Goal: Task Accomplishment & Management: Complete application form

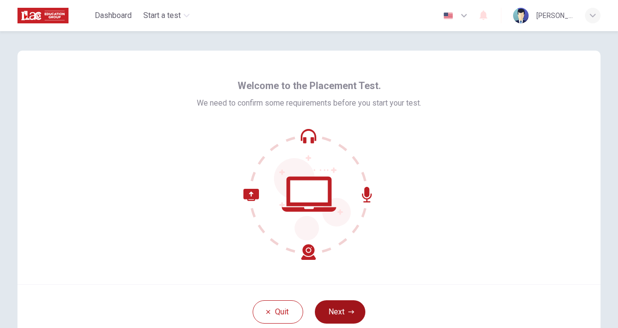
click at [336, 301] on button "Next" at bounding box center [340, 311] width 51 height 23
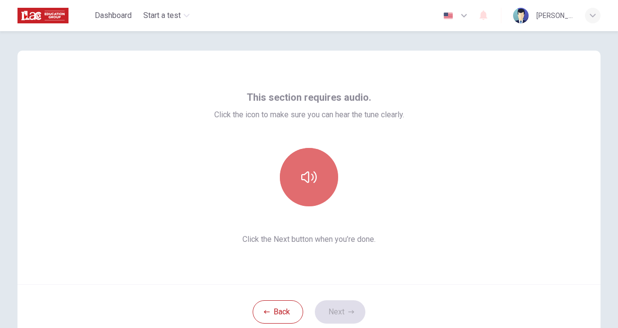
click at [295, 156] on button "button" at bounding box center [309, 177] width 58 height 58
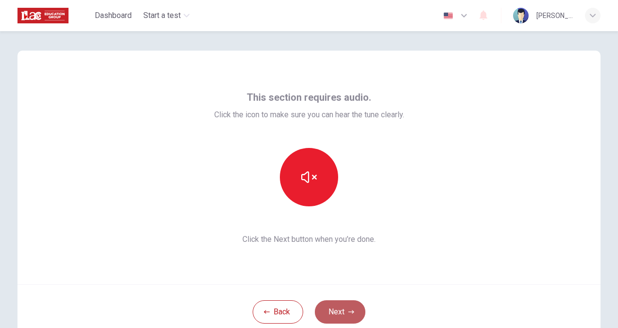
click at [340, 303] on button "Next" at bounding box center [340, 311] width 51 height 23
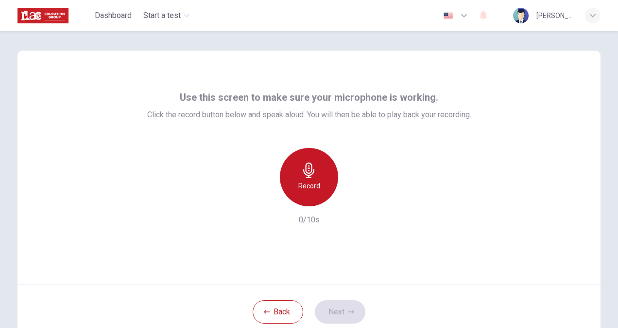
click at [293, 168] on div "Record" at bounding box center [309, 177] width 58 height 58
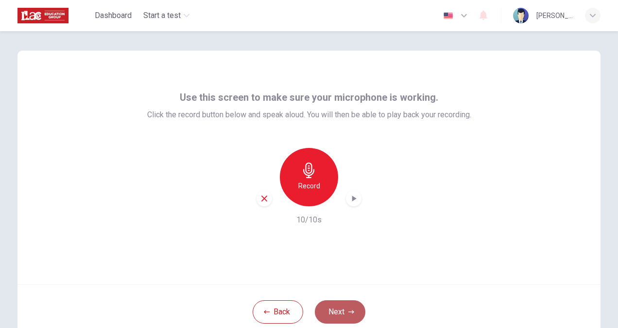
click at [337, 307] on button "Next" at bounding box center [340, 311] width 51 height 23
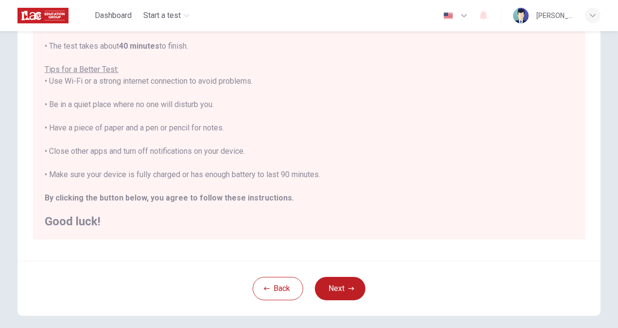
scroll to position [148, 0]
drag, startPoint x: 285, startPoint y: 170, endPoint x: 448, endPoint y: 188, distance: 164.3
click at [448, 188] on div "You are about to start a Placement Test . Before You Start the Test: • Once you…" at bounding box center [309, 92] width 529 height 268
drag, startPoint x: 339, startPoint y: 274, endPoint x: 340, endPoint y: 281, distance: 6.9
click at [339, 275] on div "Back Next" at bounding box center [308, 287] width 583 height 55
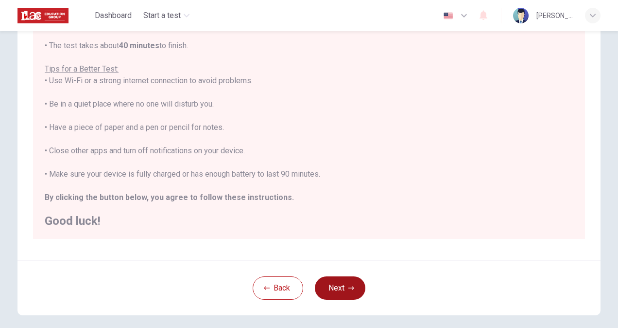
click at [340, 281] on button "Next" at bounding box center [340, 287] width 51 height 23
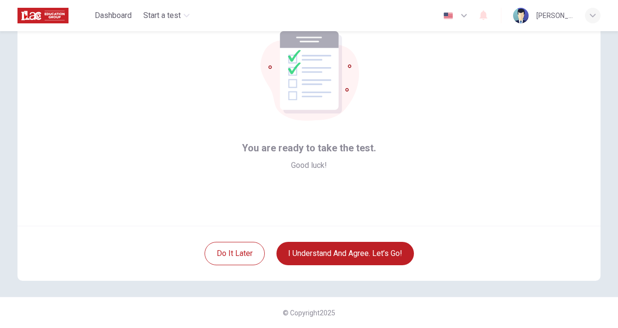
scroll to position [0, 0]
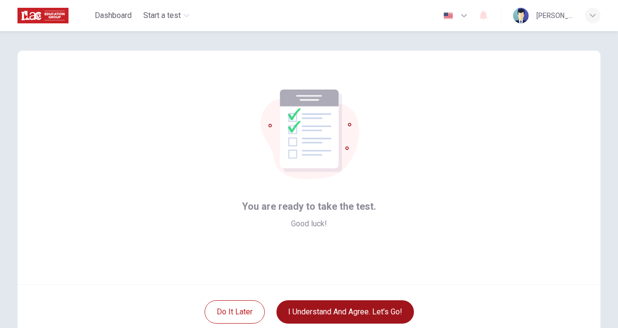
click at [367, 303] on button "I understand and agree. Let’s go!" at bounding box center [346, 311] width 138 height 23
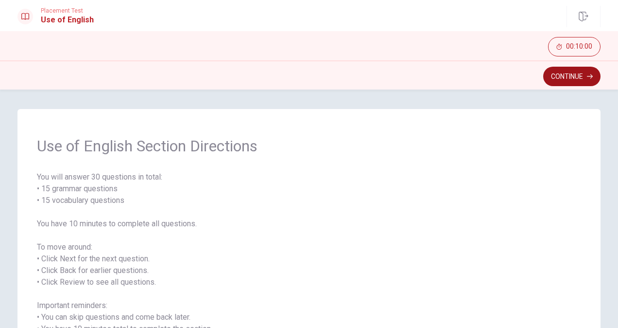
click at [571, 73] on button "Continue" at bounding box center [571, 76] width 57 height 19
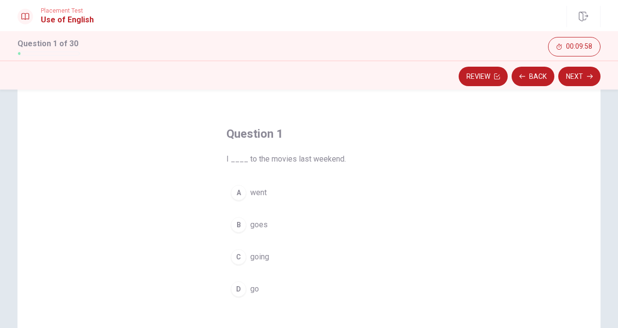
scroll to position [23, 0]
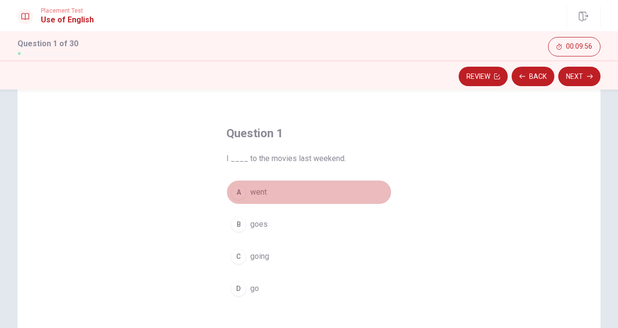
click at [232, 191] on div "A" at bounding box center [239, 192] width 16 height 16
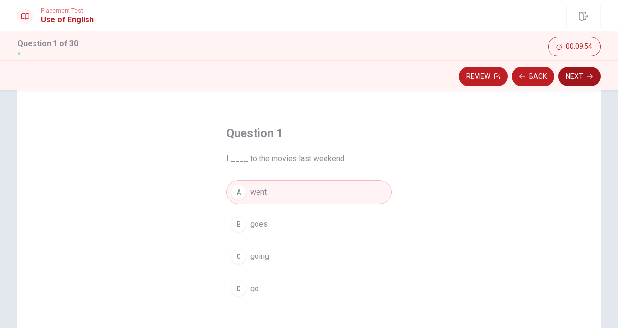
click at [573, 80] on button "Next" at bounding box center [579, 76] width 42 height 19
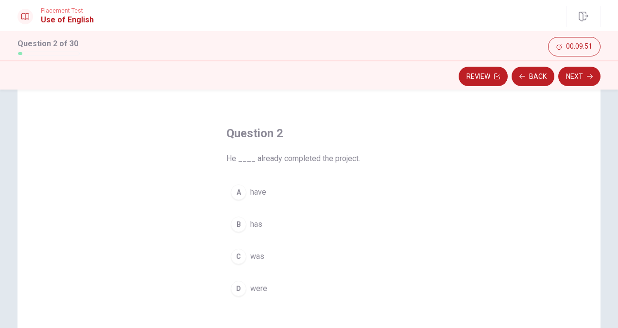
click at [235, 219] on div "B" at bounding box center [239, 224] width 16 height 16
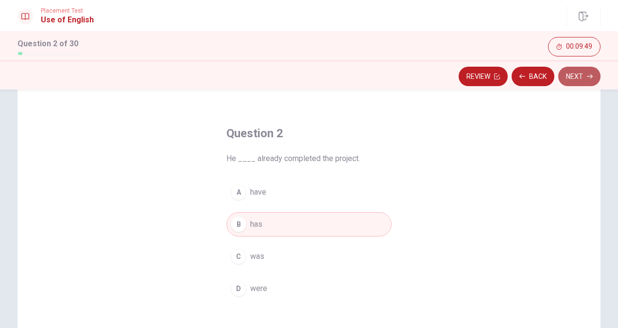
click at [584, 76] on button "Next" at bounding box center [579, 76] width 42 height 19
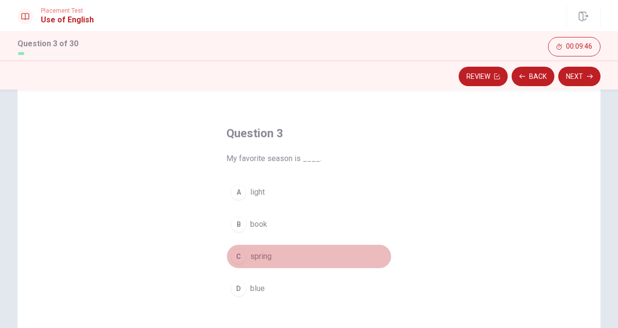
click at [235, 256] on div "C" at bounding box center [239, 256] width 16 height 16
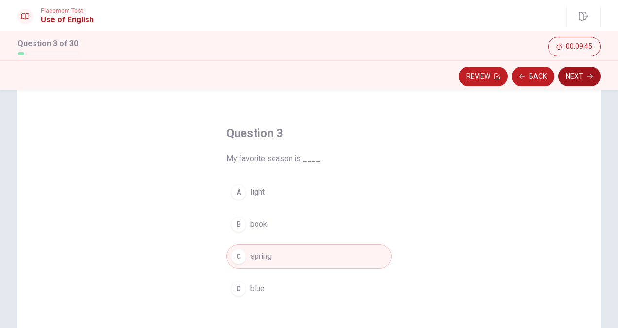
click at [582, 83] on button "Next" at bounding box center [579, 76] width 42 height 19
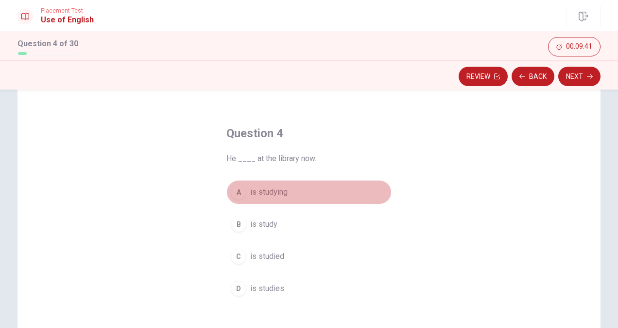
click at [239, 193] on div "A" at bounding box center [239, 192] width 16 height 16
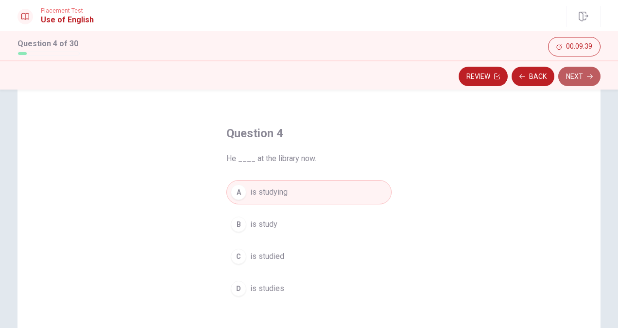
click at [583, 74] on button "Next" at bounding box center [579, 76] width 42 height 19
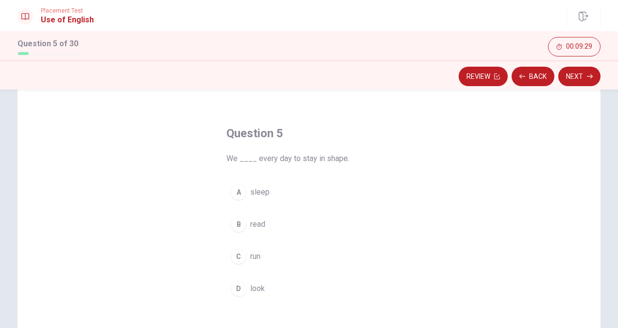
click at [238, 290] on div "D" at bounding box center [239, 288] width 16 height 16
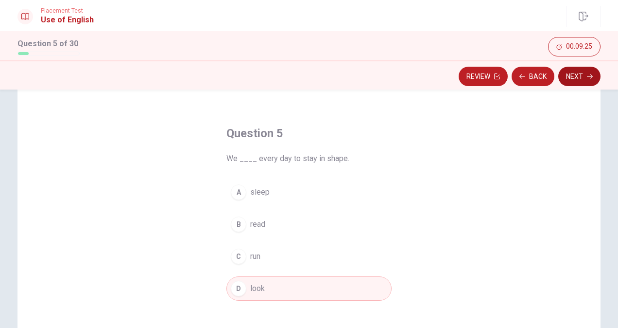
click at [581, 73] on button "Next" at bounding box center [579, 76] width 42 height 19
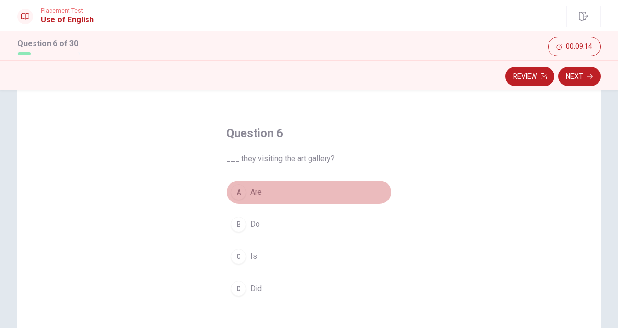
click at [235, 187] on div "A" at bounding box center [239, 192] width 16 height 16
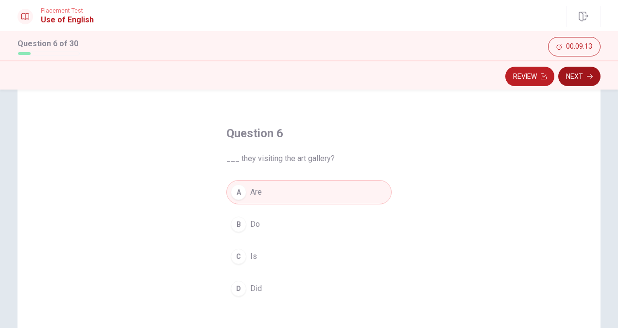
click at [582, 80] on button "Next" at bounding box center [579, 76] width 42 height 19
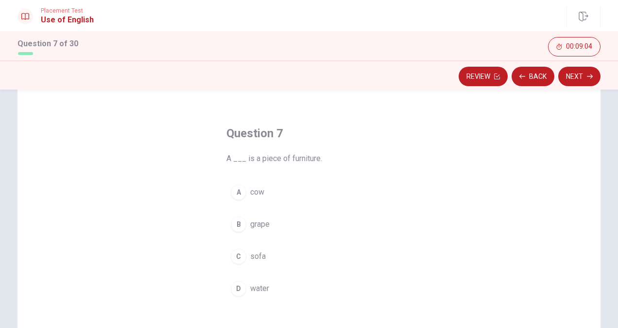
click at [236, 258] on div "C" at bounding box center [239, 256] width 16 height 16
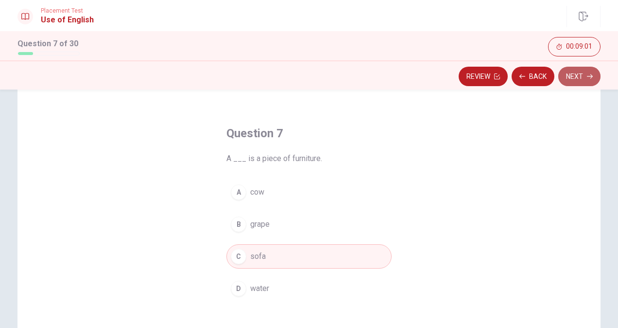
click at [582, 71] on button "Next" at bounding box center [579, 76] width 42 height 19
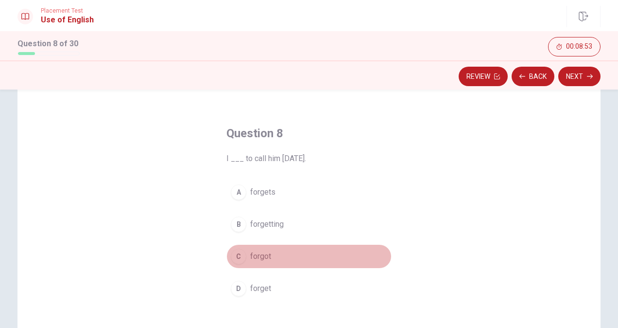
click at [240, 255] on div "C" at bounding box center [239, 256] width 16 height 16
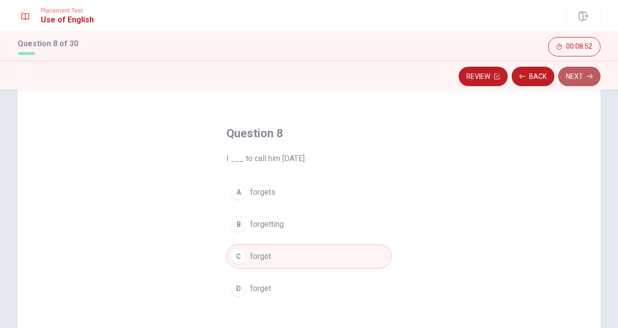
click at [591, 78] on icon "button" at bounding box center [590, 76] width 6 height 6
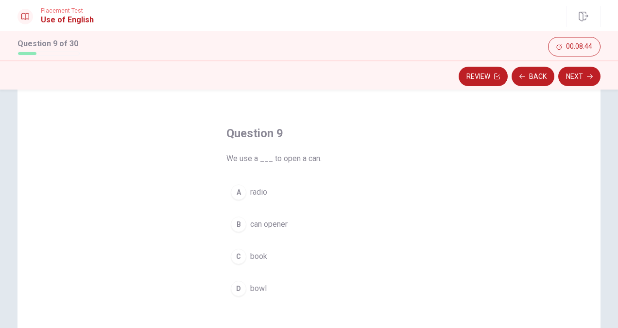
click at [236, 225] on div "B" at bounding box center [239, 224] width 16 height 16
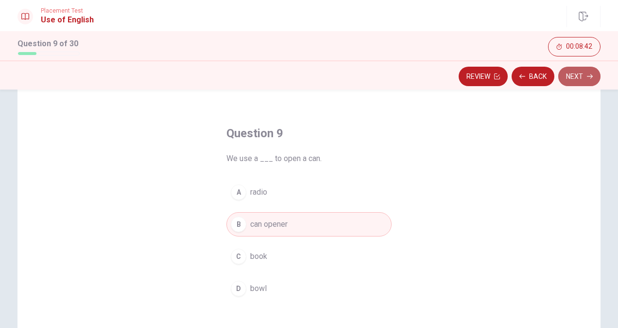
click at [579, 69] on button "Next" at bounding box center [579, 76] width 42 height 19
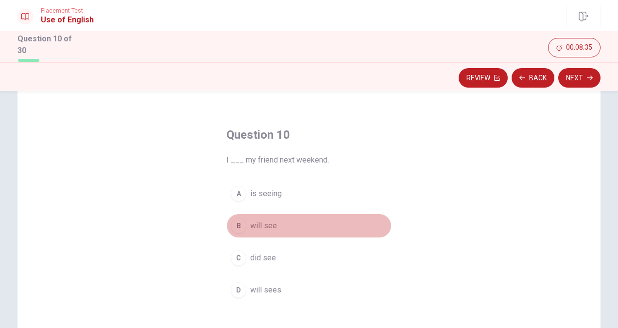
click at [235, 223] on div "B" at bounding box center [239, 226] width 16 height 16
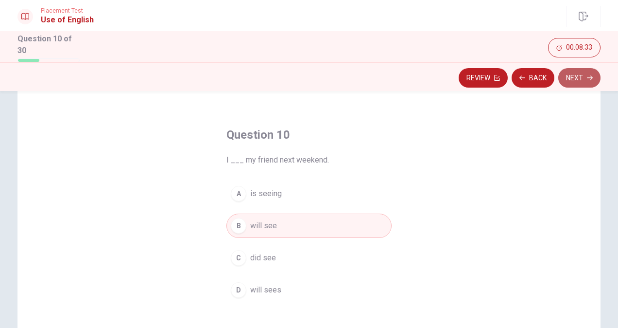
click at [580, 73] on button "Next" at bounding box center [579, 77] width 42 height 19
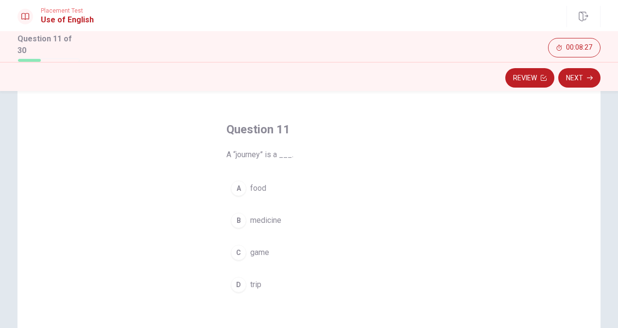
scroll to position [28, 0]
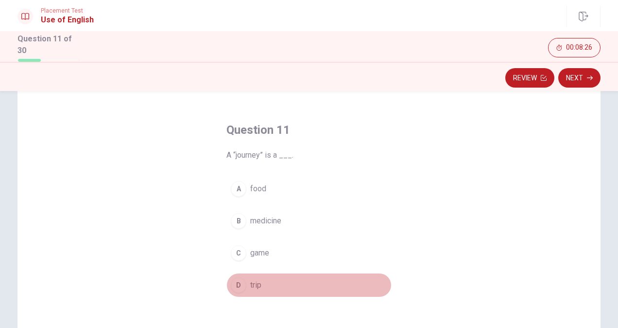
click at [236, 281] on div "D" at bounding box center [239, 285] width 16 height 16
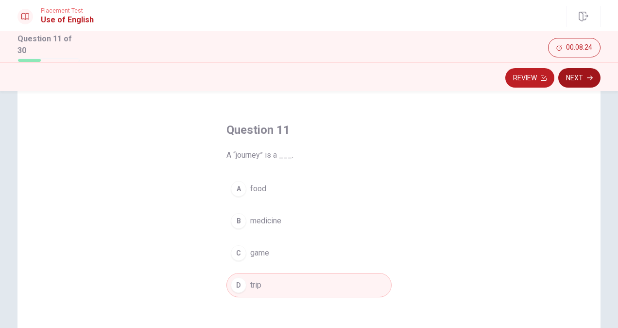
click at [575, 80] on button "Next" at bounding box center [579, 77] width 42 height 19
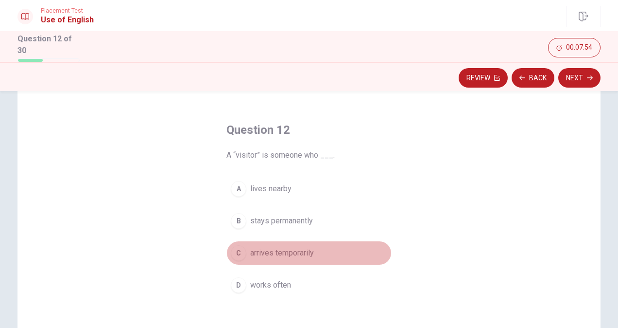
click at [240, 246] on div "C" at bounding box center [239, 253] width 16 height 16
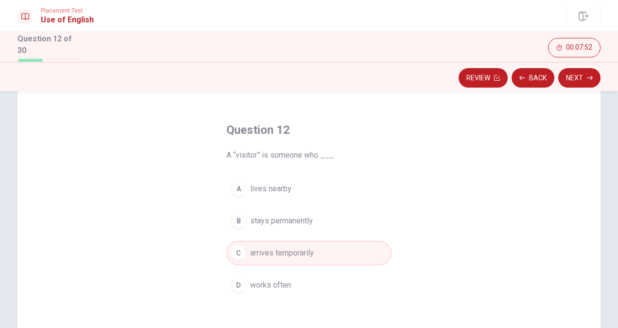
click at [578, 82] on button "Next" at bounding box center [579, 77] width 42 height 19
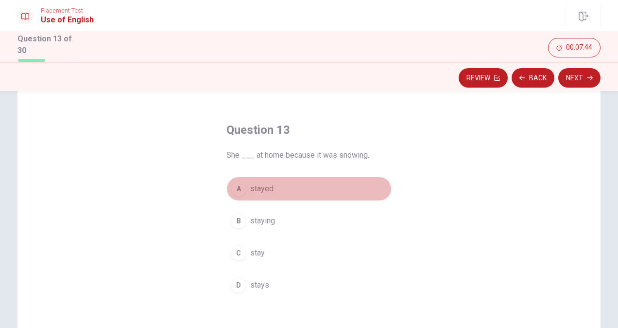
click at [239, 188] on div "A" at bounding box center [239, 189] width 16 height 16
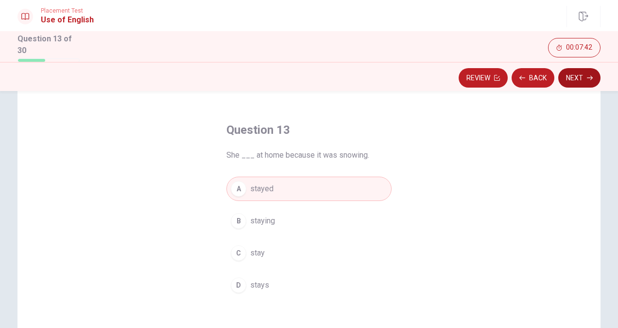
click at [574, 77] on button "Next" at bounding box center [579, 77] width 42 height 19
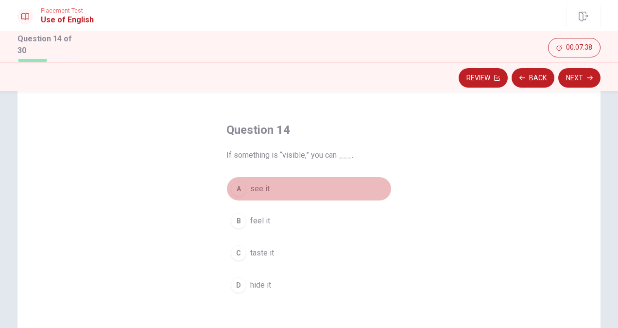
click at [236, 188] on div "A" at bounding box center [239, 189] width 16 height 16
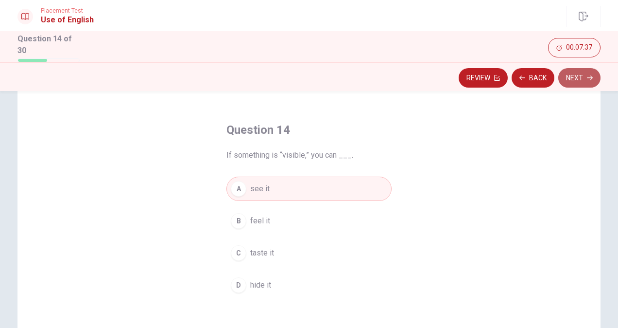
click at [576, 76] on button "Next" at bounding box center [579, 77] width 42 height 19
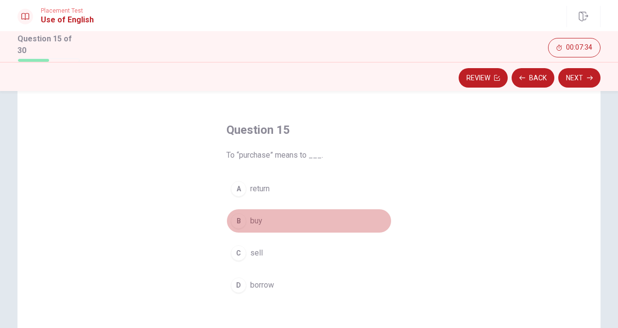
click at [239, 213] on div "B" at bounding box center [239, 221] width 16 height 16
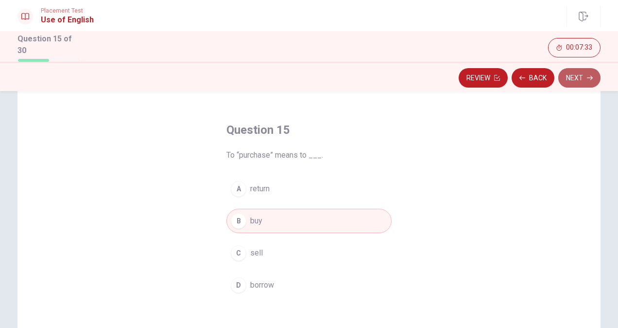
click at [578, 71] on button "Next" at bounding box center [579, 77] width 42 height 19
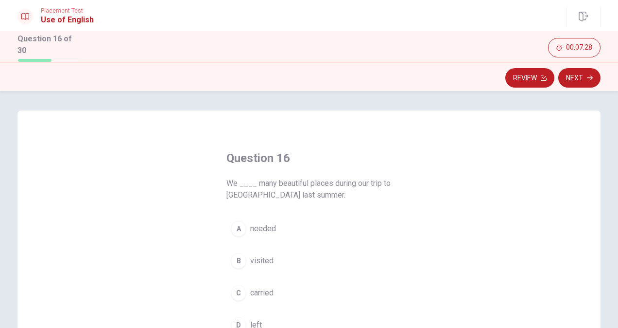
scroll to position [50, 0]
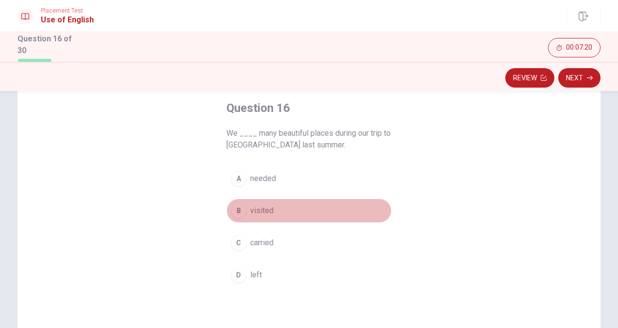
click at [233, 209] on div "B" at bounding box center [239, 211] width 16 height 16
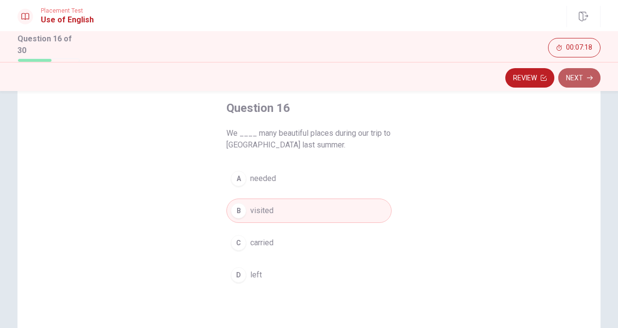
click at [584, 69] on button "Next" at bounding box center [579, 77] width 42 height 19
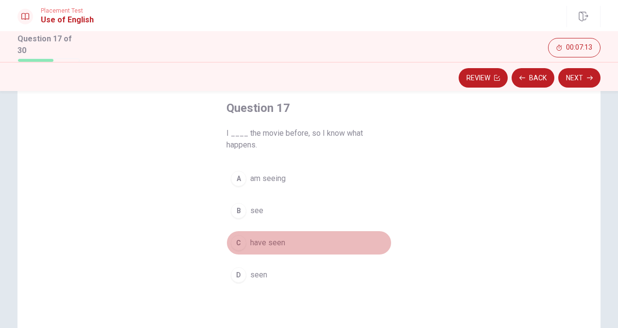
click at [237, 243] on div "C" at bounding box center [239, 243] width 16 height 16
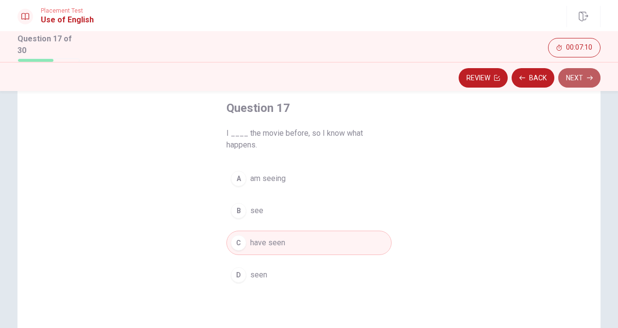
click at [578, 77] on button "Next" at bounding box center [579, 77] width 42 height 19
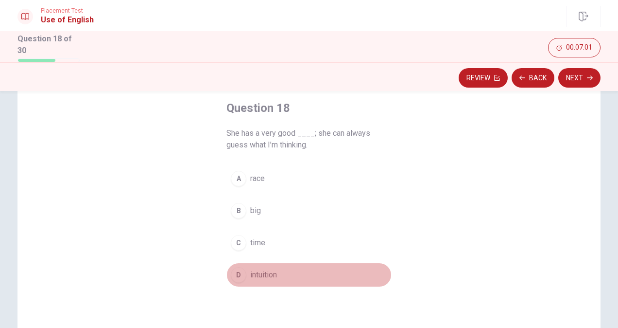
click at [240, 270] on div "D" at bounding box center [239, 275] width 16 height 16
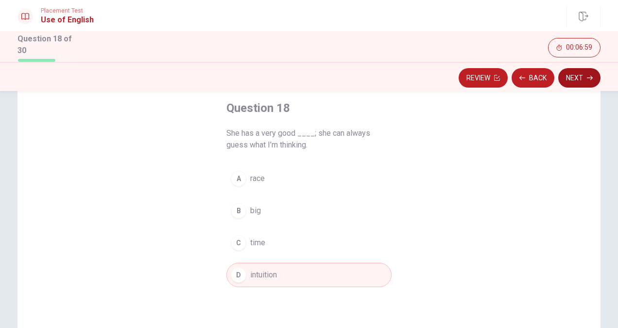
click at [578, 75] on button "Next" at bounding box center [579, 77] width 42 height 19
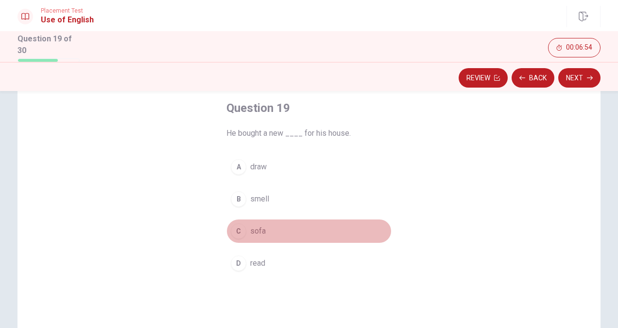
click at [238, 228] on div "C" at bounding box center [239, 231] width 16 height 16
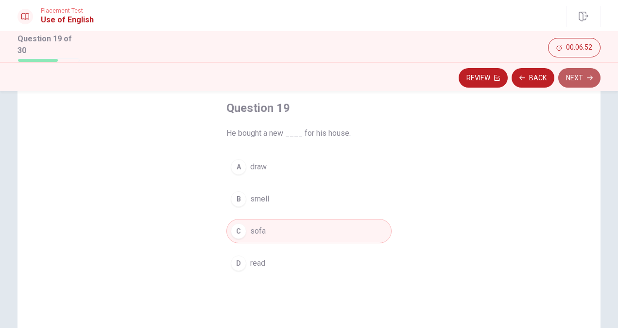
click at [575, 70] on button "Next" at bounding box center [579, 77] width 42 height 19
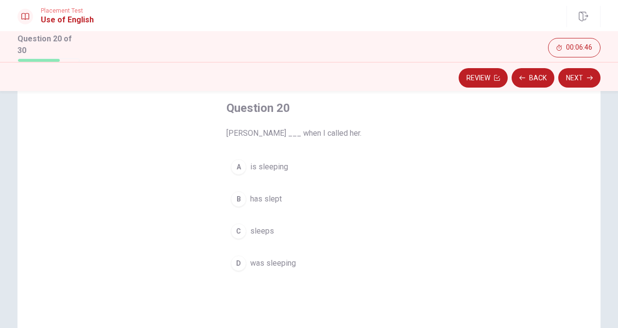
click at [238, 260] on div "D" at bounding box center [239, 263] width 16 height 16
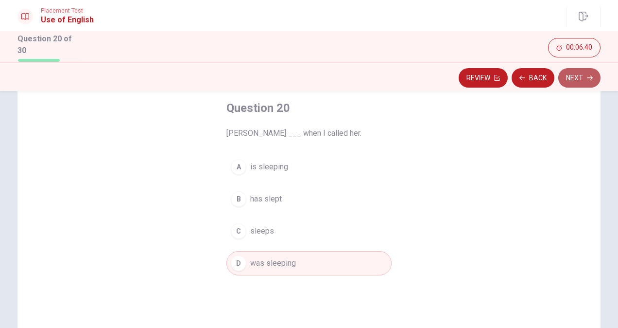
click at [577, 82] on button "Next" at bounding box center [579, 77] width 42 height 19
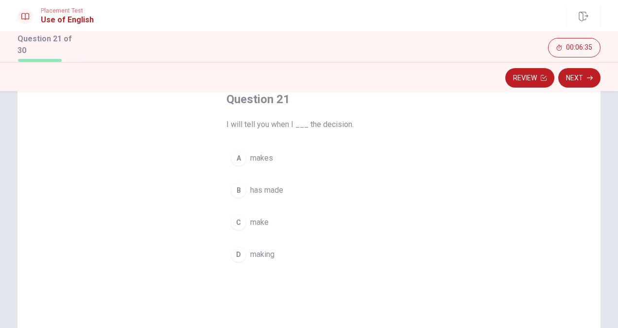
scroll to position [56, 0]
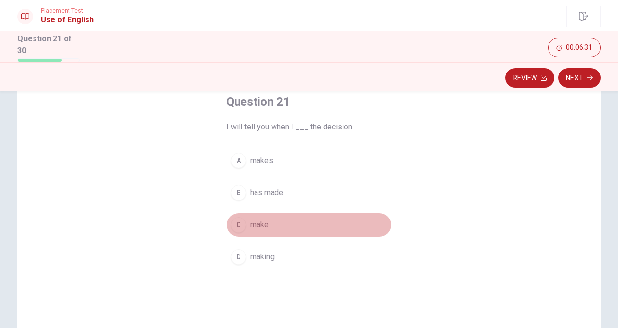
click at [233, 223] on div "C" at bounding box center [239, 225] width 16 height 16
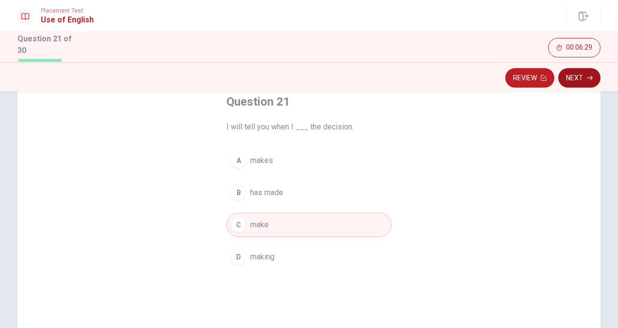
click at [581, 82] on button "Next" at bounding box center [579, 77] width 42 height 19
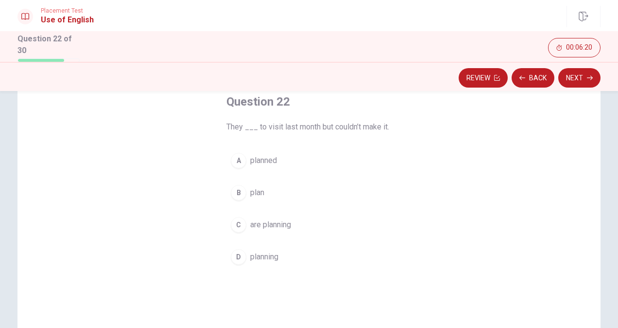
click at [237, 159] on div "A" at bounding box center [239, 161] width 16 height 16
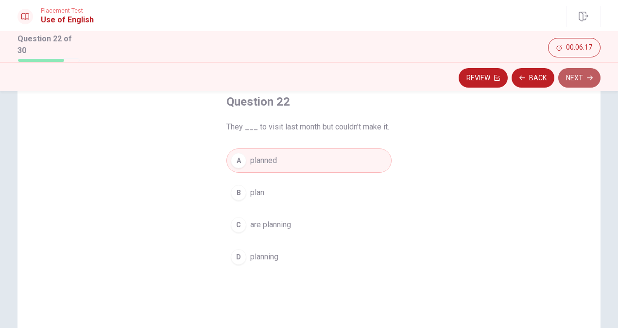
click at [588, 76] on icon "button" at bounding box center [590, 78] width 6 height 4
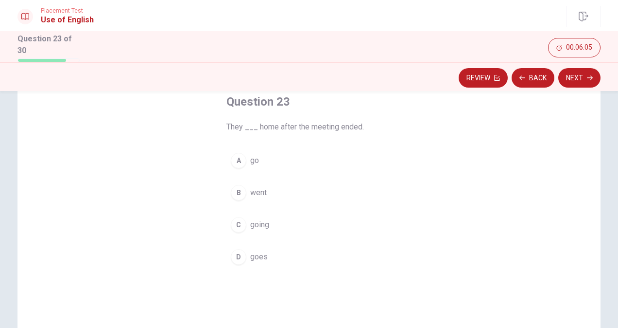
click at [239, 159] on div "A" at bounding box center [239, 161] width 16 height 16
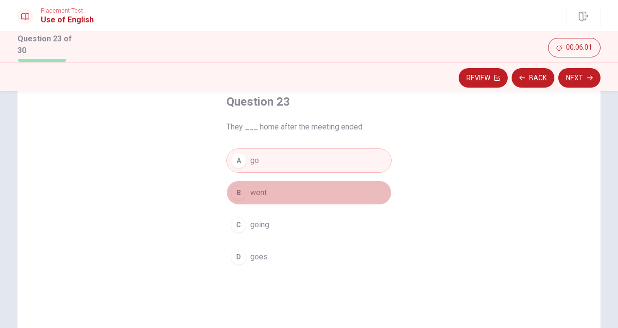
click at [237, 191] on div "B" at bounding box center [239, 193] width 16 height 16
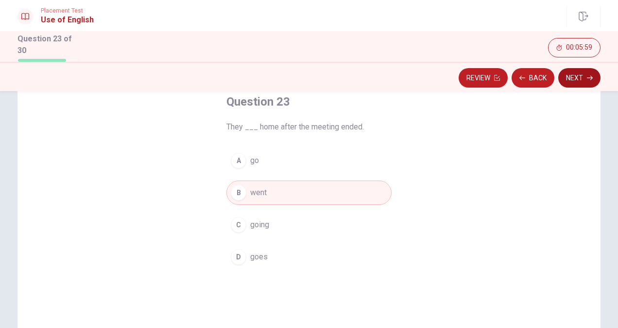
click at [584, 73] on button "Next" at bounding box center [579, 77] width 42 height 19
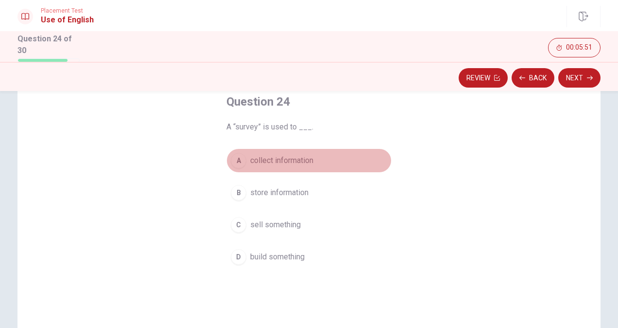
click at [235, 156] on div "A" at bounding box center [239, 161] width 16 height 16
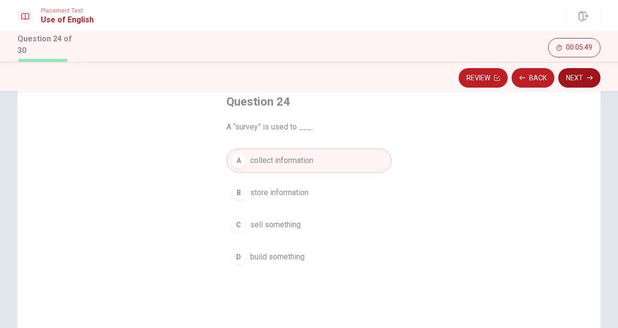
click at [590, 75] on icon "button" at bounding box center [590, 78] width 6 height 6
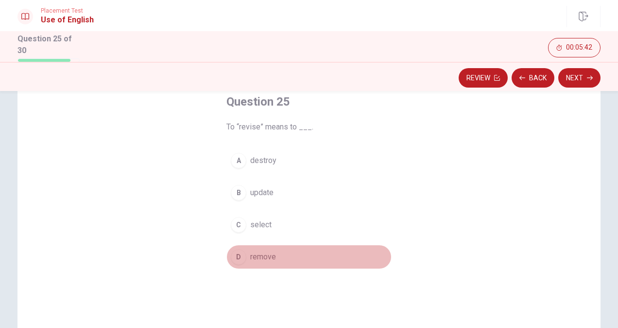
click at [240, 259] on div "D" at bounding box center [239, 257] width 16 height 16
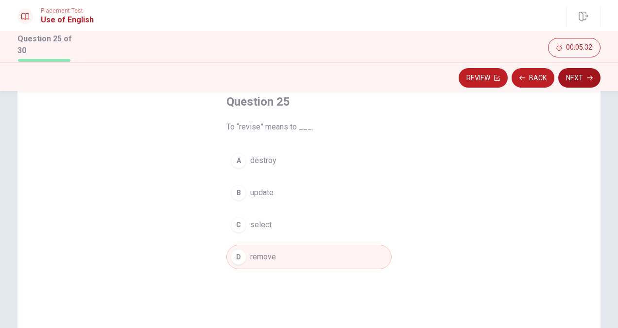
click at [581, 71] on button "Next" at bounding box center [579, 77] width 42 height 19
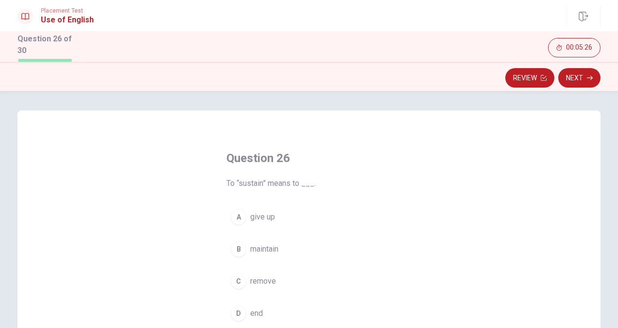
scroll to position [45, 0]
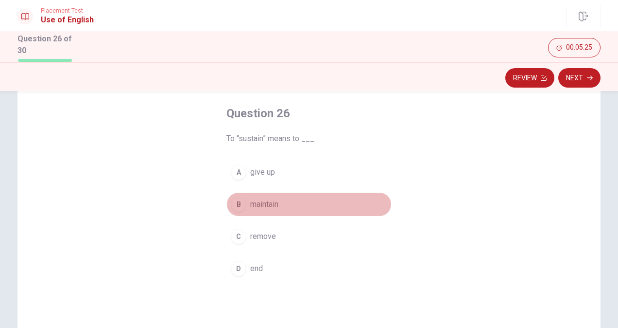
click at [241, 202] on div "B" at bounding box center [239, 204] width 16 height 16
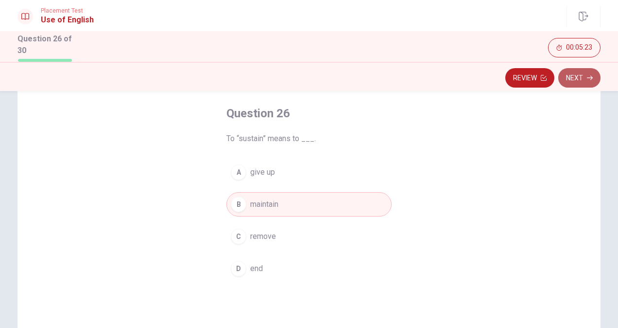
click at [579, 81] on button "Next" at bounding box center [579, 77] width 42 height 19
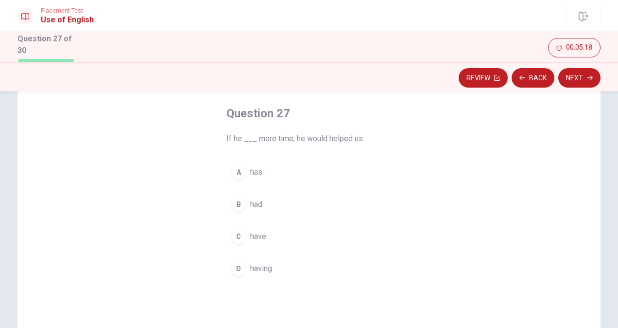
click at [239, 239] on div "C" at bounding box center [239, 236] width 16 height 16
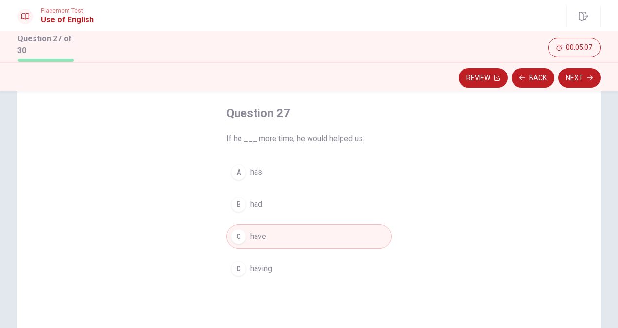
click at [231, 198] on div "B" at bounding box center [239, 204] width 16 height 16
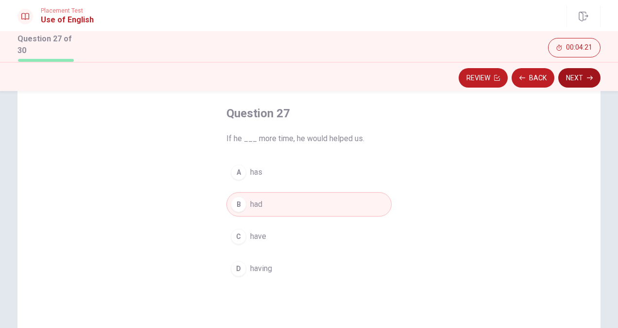
click at [575, 78] on button "Next" at bounding box center [579, 77] width 42 height 19
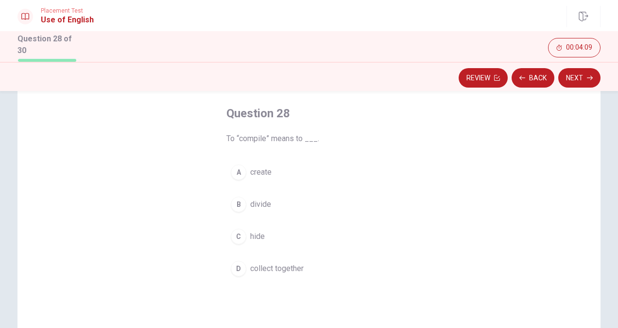
click at [227, 266] on button "D collect together" at bounding box center [308, 268] width 165 height 24
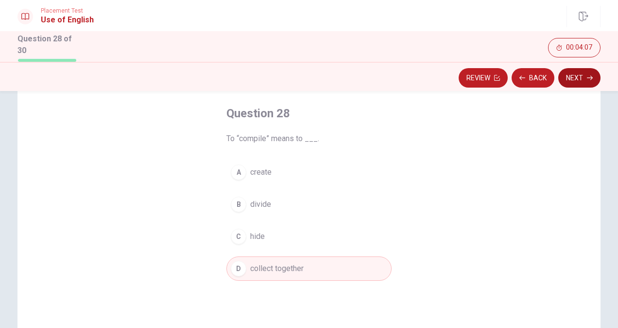
click at [592, 77] on icon "button" at bounding box center [590, 78] width 6 height 4
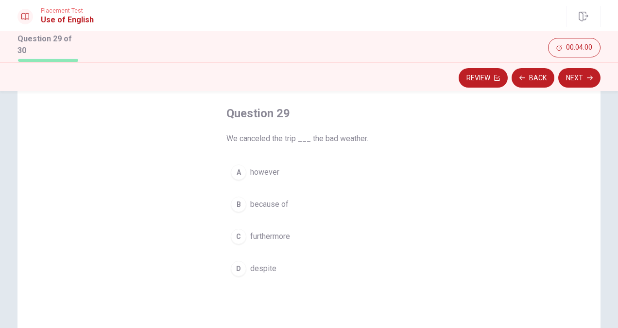
click at [239, 205] on div "B" at bounding box center [239, 204] width 16 height 16
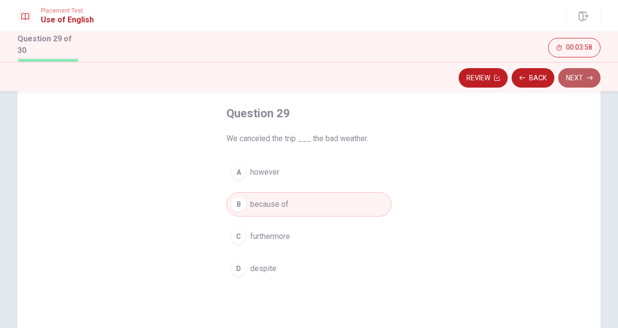
click at [572, 73] on button "Next" at bounding box center [579, 77] width 42 height 19
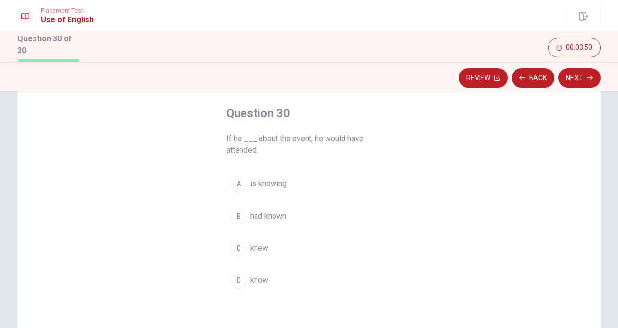
click at [236, 208] on div "B" at bounding box center [239, 216] width 16 height 16
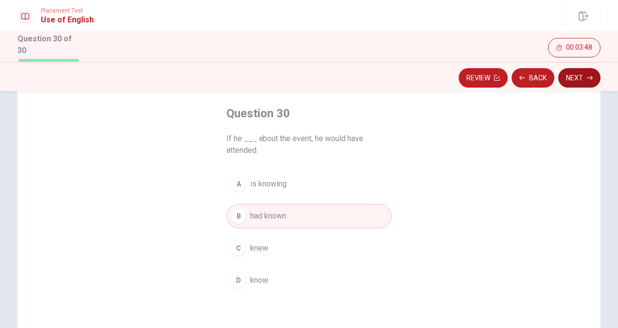
click at [587, 75] on icon "button" at bounding box center [590, 78] width 6 height 6
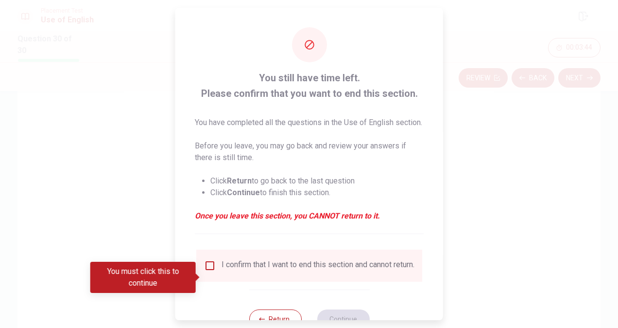
click at [501, 154] on div at bounding box center [309, 164] width 618 height 328
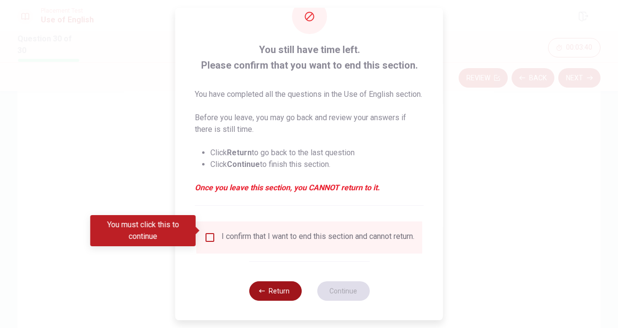
click at [267, 293] on button "Return" at bounding box center [275, 290] width 52 height 19
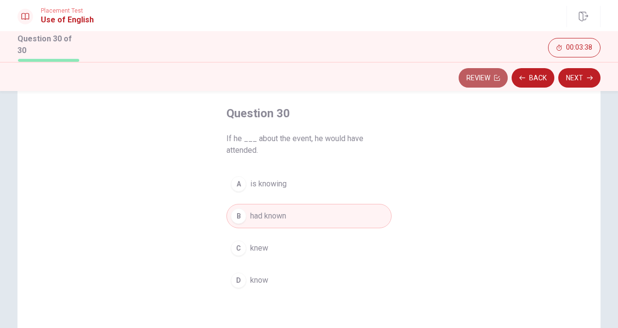
click at [486, 71] on button "Review" at bounding box center [483, 77] width 49 height 19
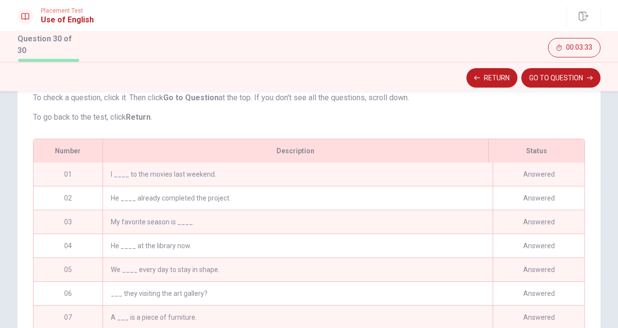
scroll to position [89, 0]
click at [424, 172] on div "I ____ to the movies last weekend." at bounding box center [298, 173] width 390 height 23
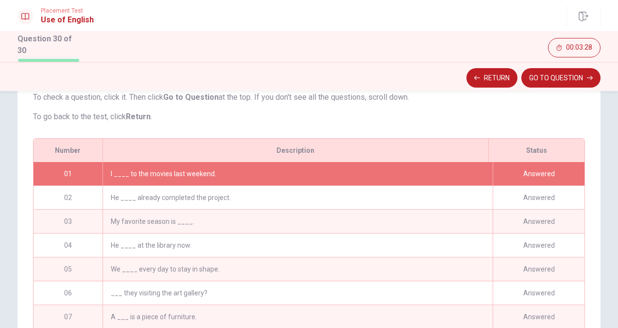
click at [417, 185] on div "I ____ to the movies last weekend." at bounding box center [298, 173] width 390 height 23
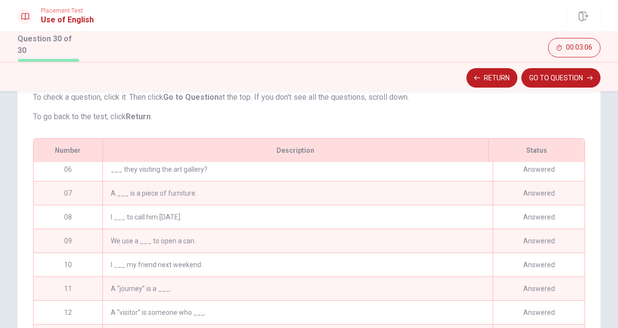
scroll to position [123, 0]
click at [396, 241] on div "We use a ___ to open a can." at bounding box center [298, 240] width 390 height 23
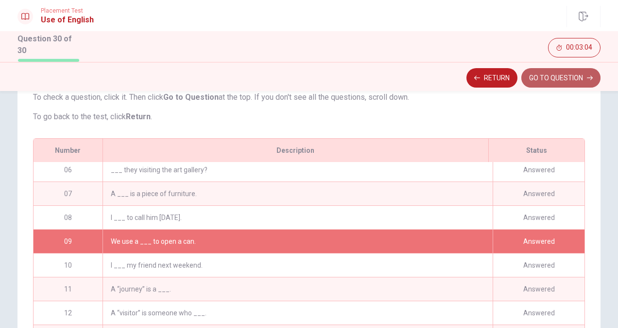
click at [552, 74] on button "GO TO QUESTION" at bounding box center [560, 77] width 79 height 19
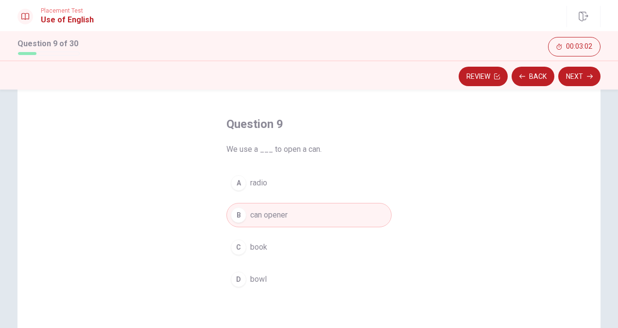
scroll to position [2, 0]
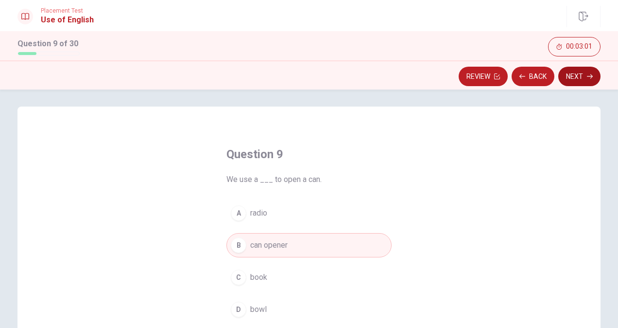
click at [576, 69] on button "Next" at bounding box center [579, 76] width 42 height 19
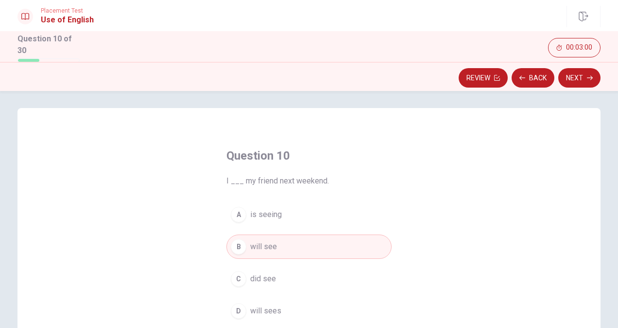
scroll to position [45, 0]
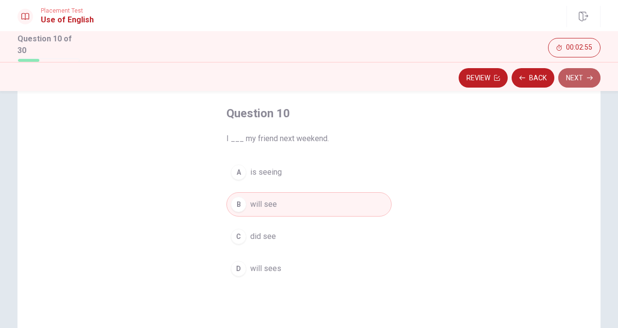
click at [575, 76] on button "Next" at bounding box center [579, 77] width 42 height 19
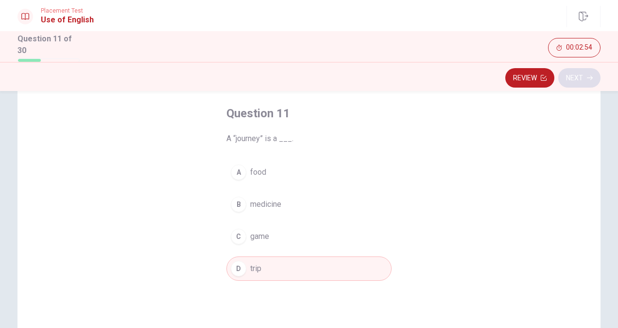
click at [575, 76] on div "Review Next" at bounding box center [308, 78] width 583 height 18
click at [575, 76] on button "Next" at bounding box center [579, 77] width 42 height 19
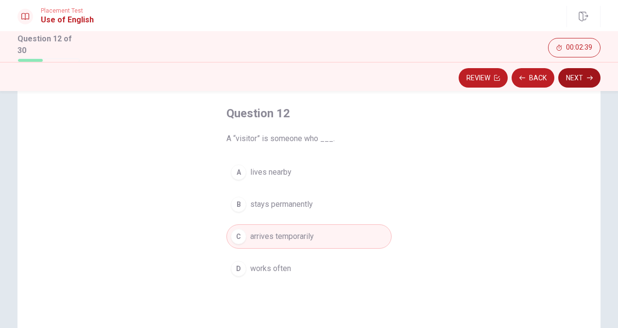
click at [575, 76] on button "Next" at bounding box center [579, 77] width 42 height 19
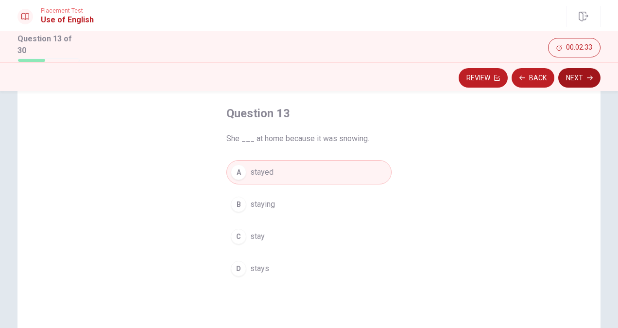
click at [575, 76] on button "Next" at bounding box center [579, 77] width 42 height 19
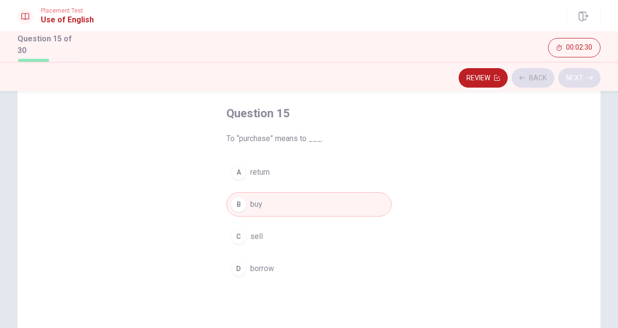
click at [575, 76] on div "Review Back Next" at bounding box center [308, 78] width 583 height 18
click at [575, 76] on button "Next" at bounding box center [579, 77] width 42 height 19
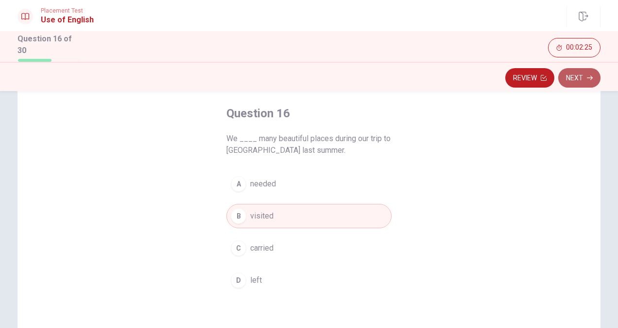
click at [575, 76] on button "Next" at bounding box center [579, 77] width 42 height 19
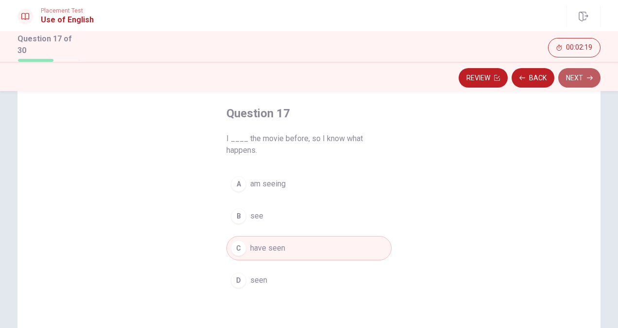
click at [575, 76] on button "Next" at bounding box center [579, 77] width 42 height 19
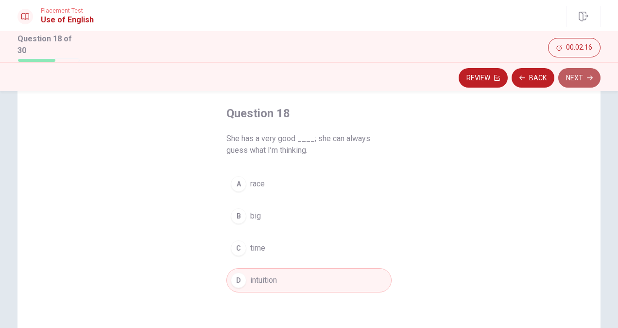
click at [575, 76] on button "Next" at bounding box center [579, 77] width 42 height 19
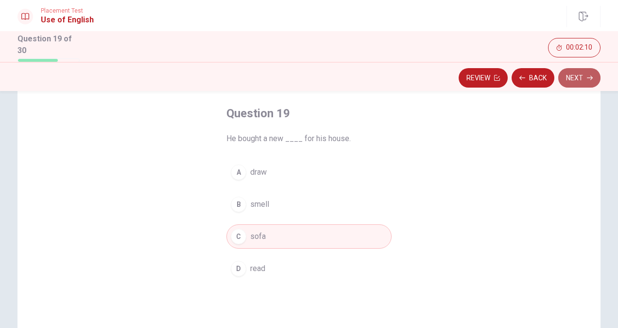
click at [575, 76] on button "Next" at bounding box center [579, 77] width 42 height 19
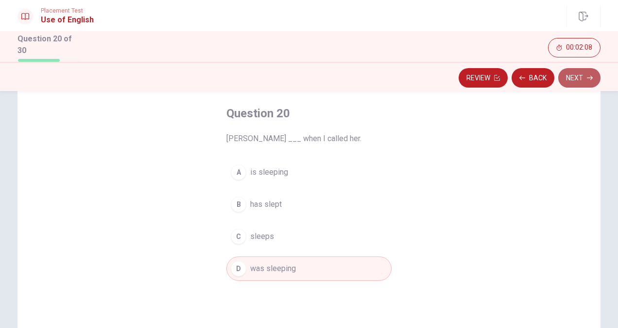
click at [575, 76] on button "Next" at bounding box center [579, 77] width 42 height 19
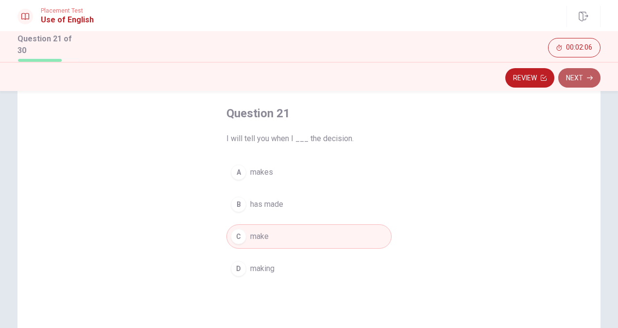
click at [575, 76] on button "Next" at bounding box center [579, 77] width 42 height 19
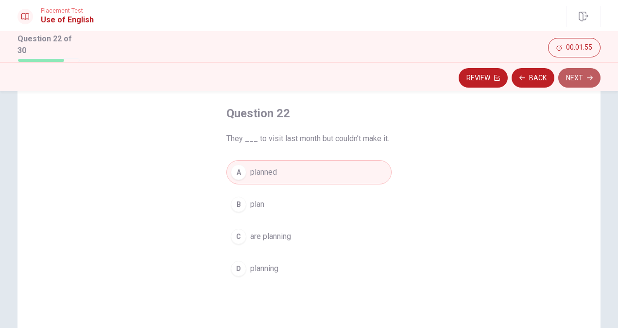
click at [575, 76] on button "Next" at bounding box center [579, 77] width 42 height 19
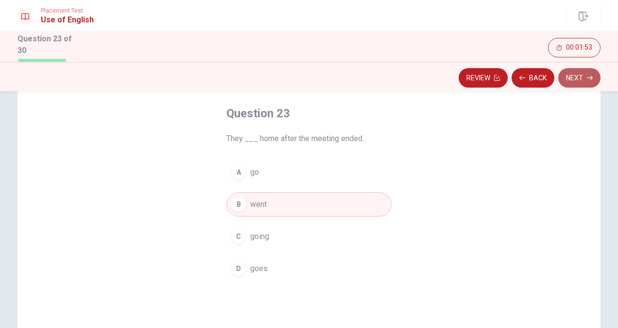
click at [575, 76] on button "Next" at bounding box center [579, 77] width 42 height 19
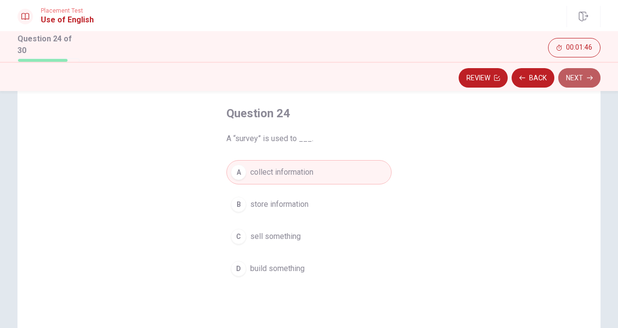
click at [575, 76] on button "Next" at bounding box center [579, 77] width 42 height 19
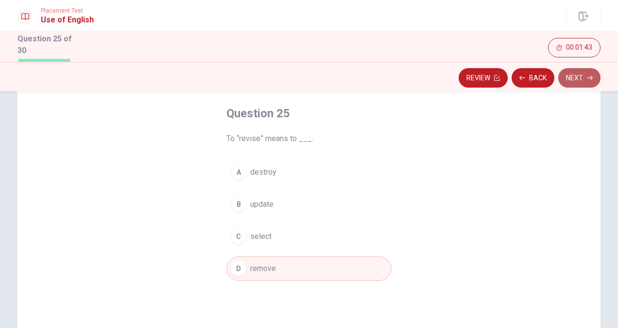
click at [575, 76] on button "Next" at bounding box center [579, 77] width 42 height 19
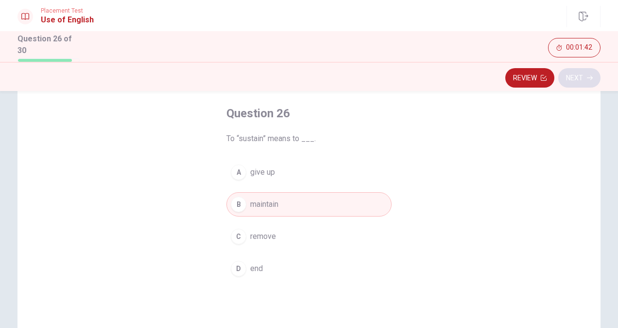
click at [575, 76] on div "Review Next" at bounding box center [308, 78] width 583 height 18
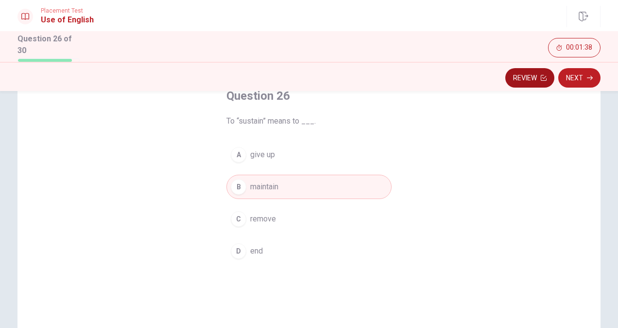
click at [514, 76] on button "Review" at bounding box center [529, 77] width 49 height 19
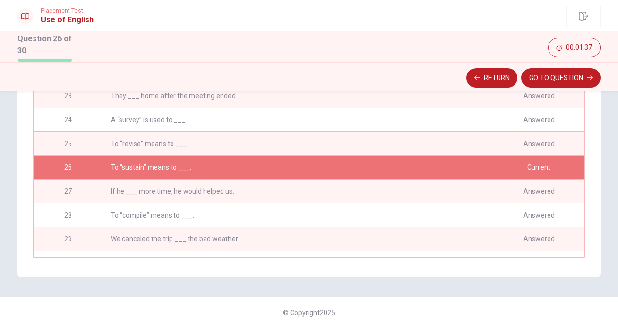
scroll to position [496, 0]
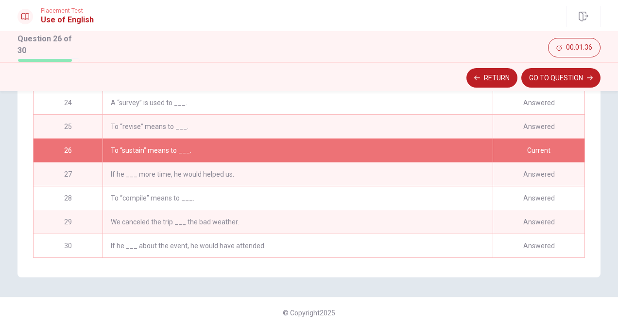
click at [290, 127] on div "To “revise” means to ___." at bounding box center [298, 126] width 390 height 23
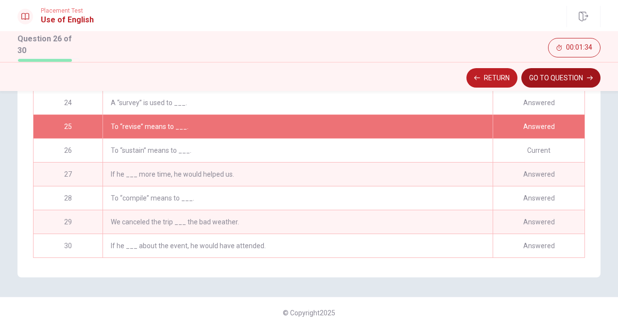
click at [540, 75] on button "GO TO QUESTION" at bounding box center [560, 77] width 79 height 19
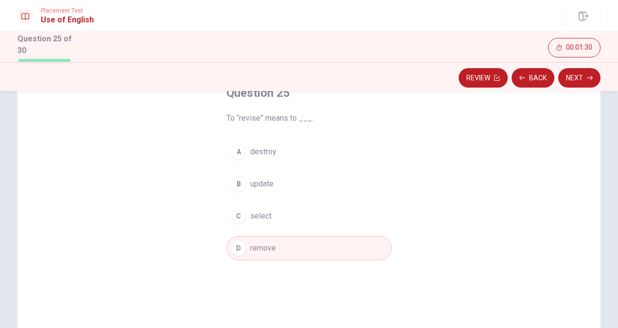
scroll to position [57, 0]
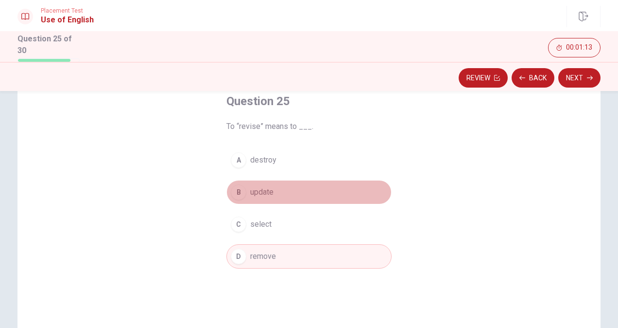
click at [239, 189] on div "B" at bounding box center [239, 192] width 16 height 16
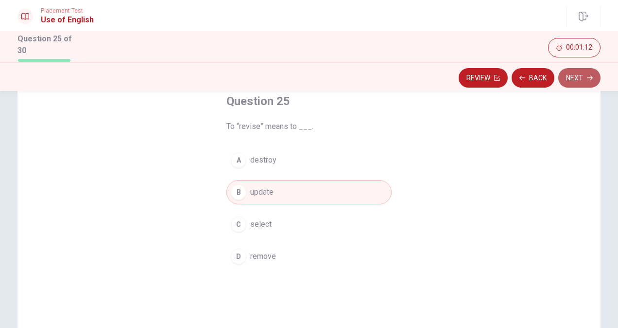
click at [583, 80] on button "Next" at bounding box center [579, 77] width 42 height 19
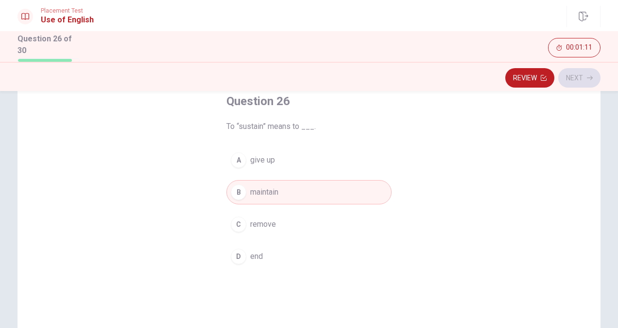
click at [583, 80] on div "Review Next" at bounding box center [308, 78] width 583 height 18
click at [590, 68] on button "Next" at bounding box center [579, 77] width 42 height 19
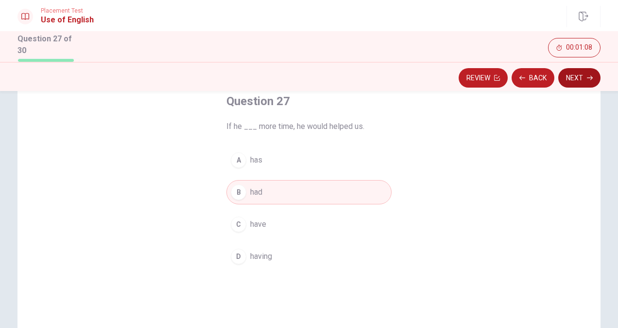
click at [581, 78] on button "Next" at bounding box center [579, 77] width 42 height 19
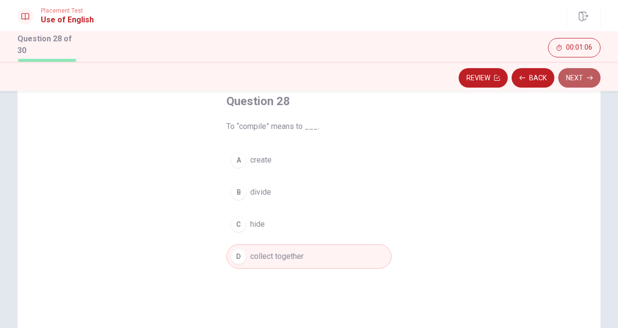
click at [581, 78] on button "Next" at bounding box center [579, 77] width 42 height 19
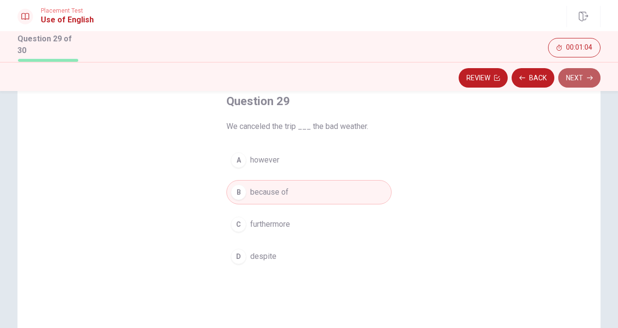
click at [581, 78] on button "Next" at bounding box center [579, 77] width 42 height 19
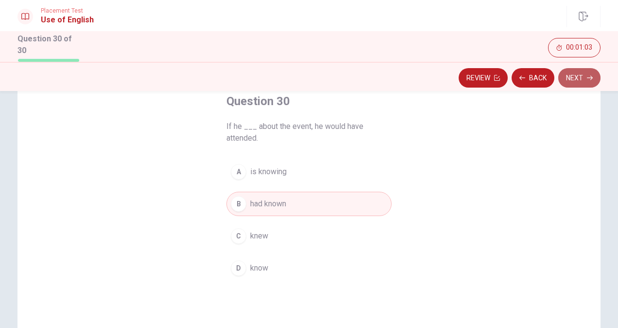
click at [581, 78] on button "Next" at bounding box center [579, 77] width 42 height 19
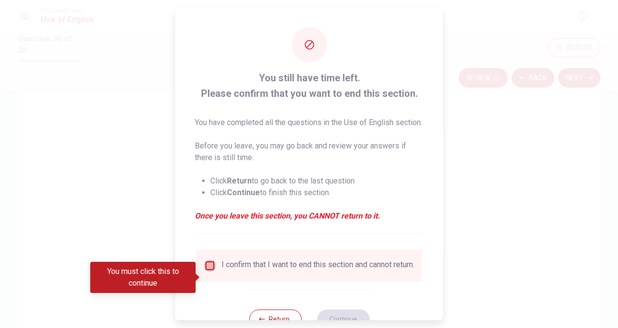
click at [207, 271] on input "You must click this to continue" at bounding box center [210, 266] width 12 height 12
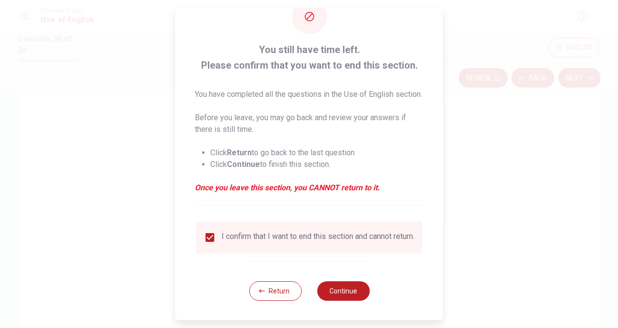
scroll to position [46, 0]
click at [333, 294] on button "Continue" at bounding box center [343, 290] width 52 height 19
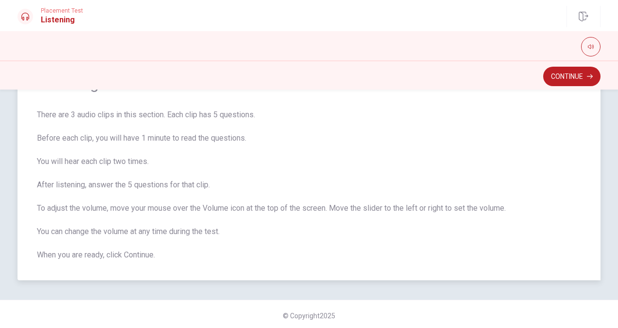
scroll to position [57, 0]
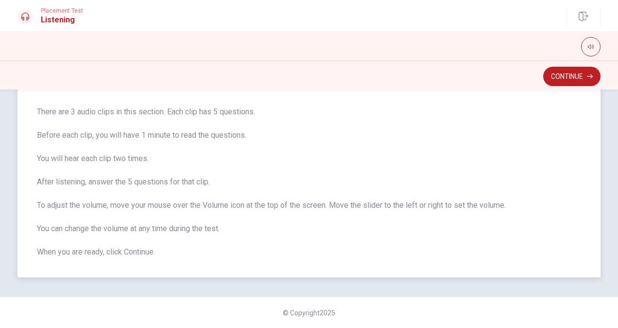
click at [333, 129] on span "There are 3 audio clips in this section. Each clip has 5 questions. Before each…" at bounding box center [309, 182] width 544 height 152
click at [568, 75] on button "Continue" at bounding box center [571, 76] width 57 height 19
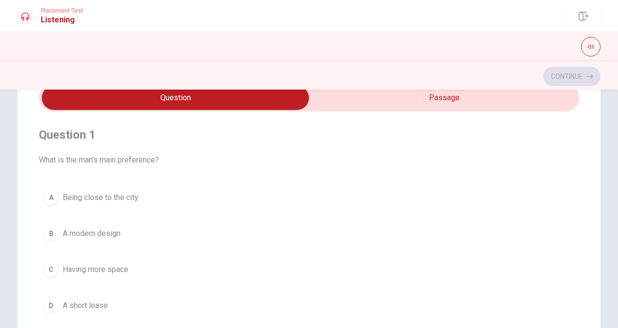
scroll to position [23, 0]
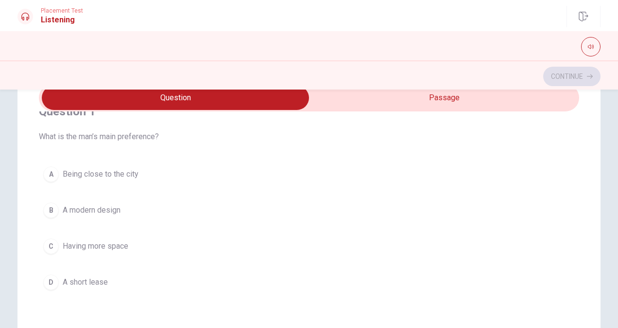
click at [411, 99] on input "checkbox" at bounding box center [175, 98] width 811 height 24
checkbox input "true"
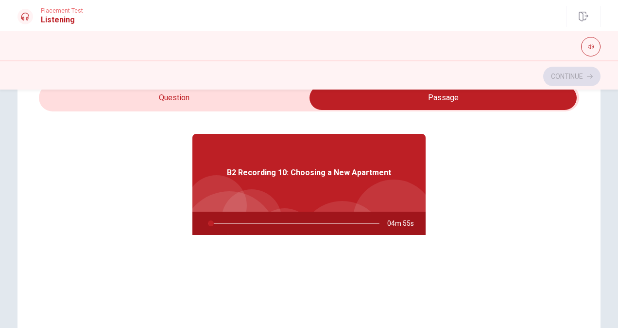
type input "2"
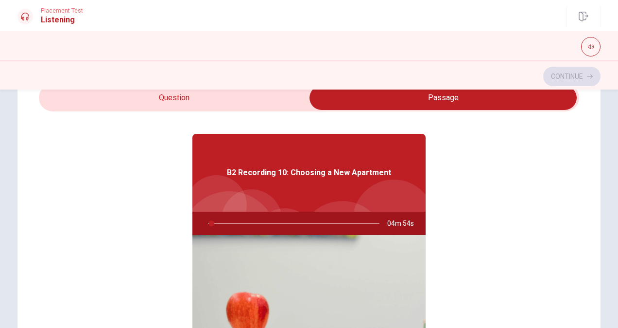
click at [142, 96] on input "checkbox" at bounding box center [443, 98] width 811 height 24
checkbox input "false"
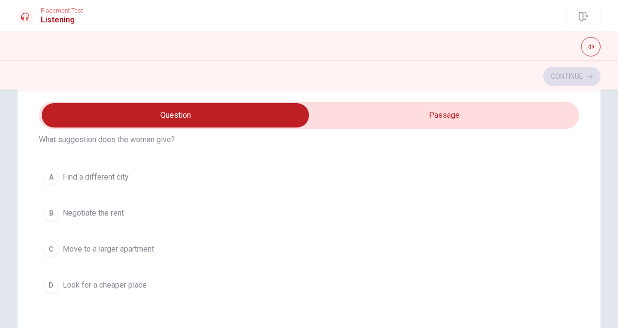
scroll to position [481, 0]
type input "14"
click at [371, 112] on input "checkbox" at bounding box center [175, 115] width 811 height 24
checkbox input "true"
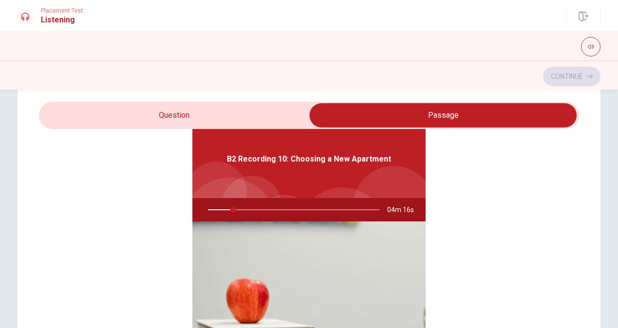
type input "15"
click at [158, 108] on input "checkbox" at bounding box center [443, 115] width 811 height 24
checkbox input "false"
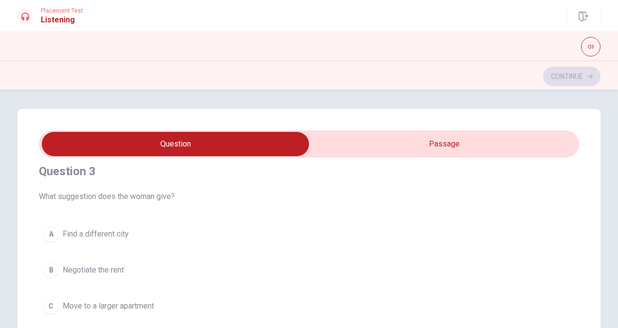
scroll to position [458, 0]
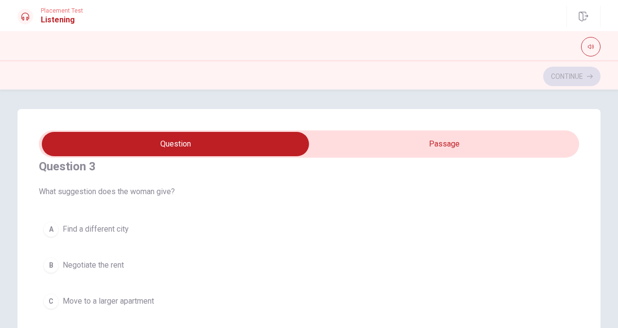
type input "22"
click at [421, 134] on input "checkbox" at bounding box center [175, 144] width 811 height 24
checkbox input "true"
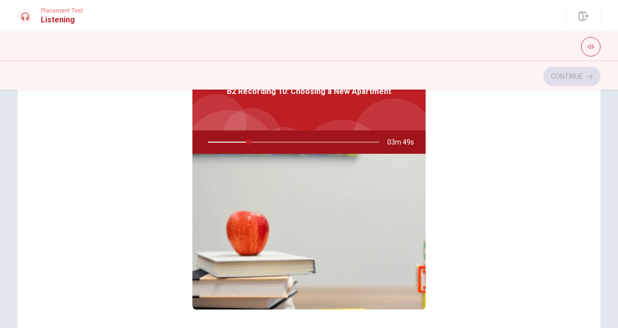
scroll to position [14, 0]
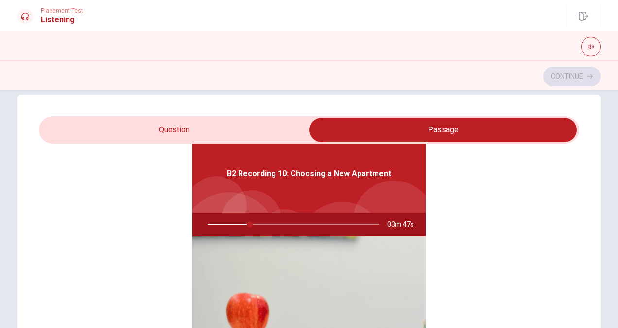
type input "25"
click at [178, 129] on input "checkbox" at bounding box center [443, 130] width 811 height 24
checkbox input "false"
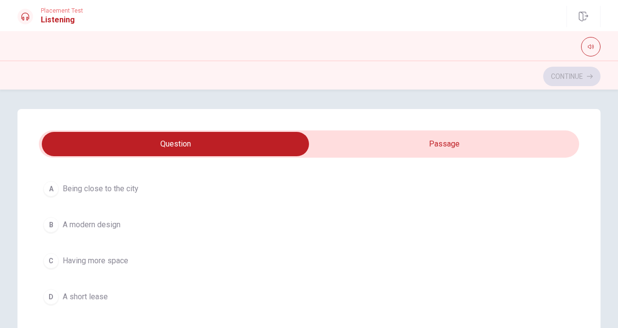
scroll to position [54, 0]
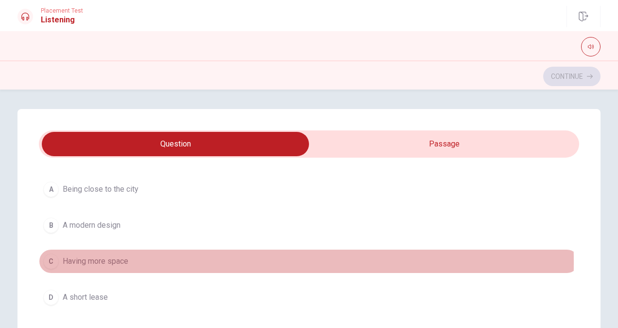
click at [49, 261] on div "C" at bounding box center [51, 261] width 16 height 16
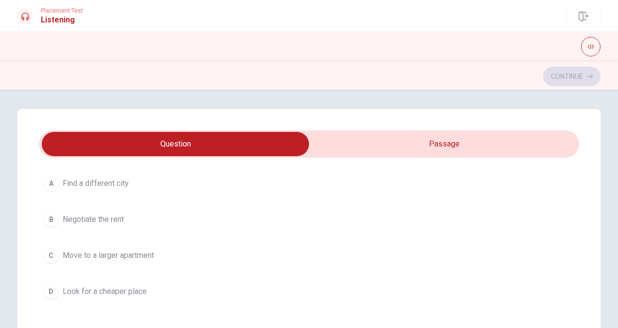
scroll to position [508, 0]
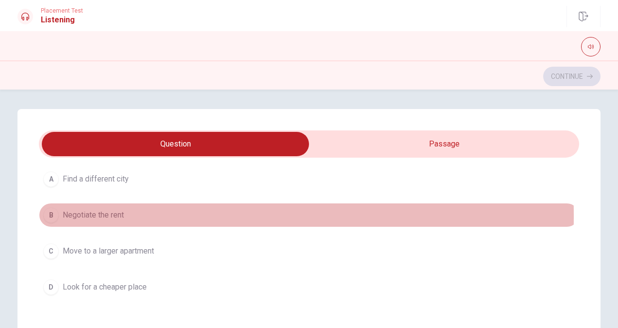
click at [47, 212] on div "B" at bounding box center [51, 215] width 16 height 16
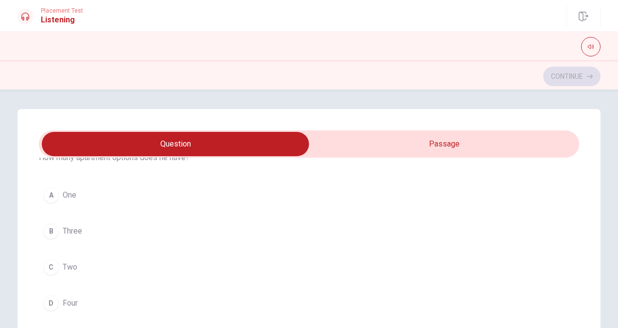
scroll to position [271, 0]
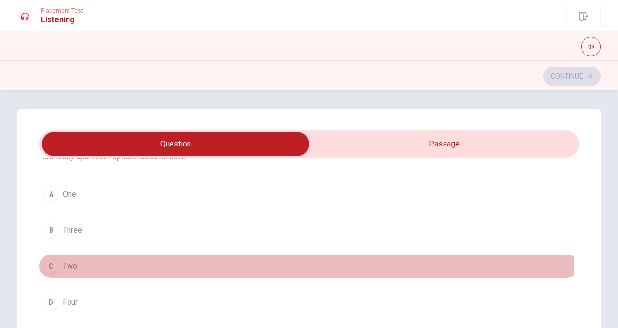
click at [52, 268] on div "C" at bounding box center [51, 266] width 16 height 16
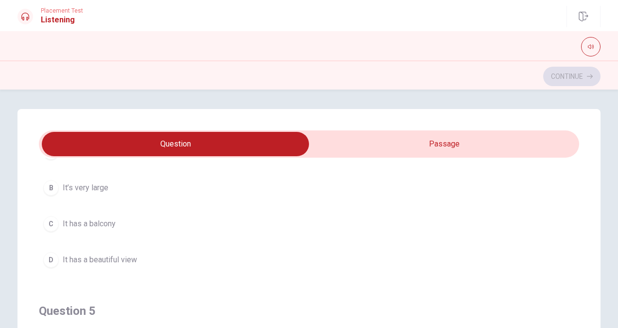
scroll to position [758, 0]
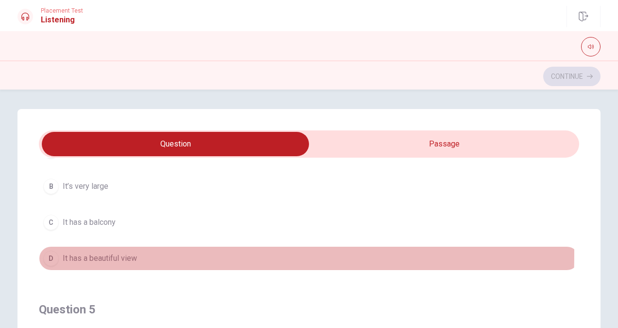
click at [53, 250] on div "D" at bounding box center [51, 258] width 16 height 16
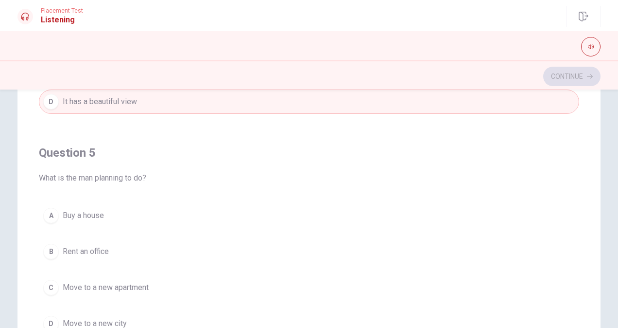
scroll to position [176, 0]
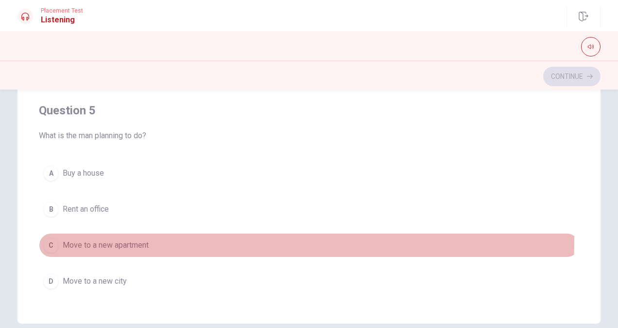
click at [48, 237] on div "C" at bounding box center [51, 245] width 16 height 16
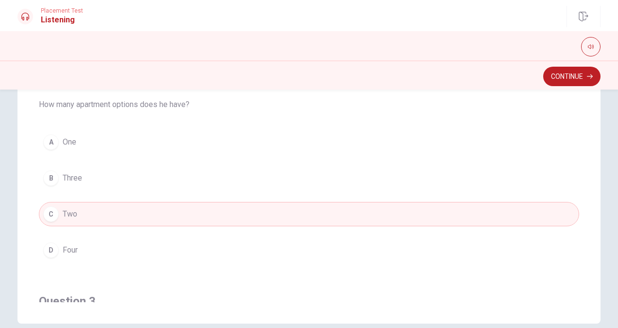
scroll to position [0, 0]
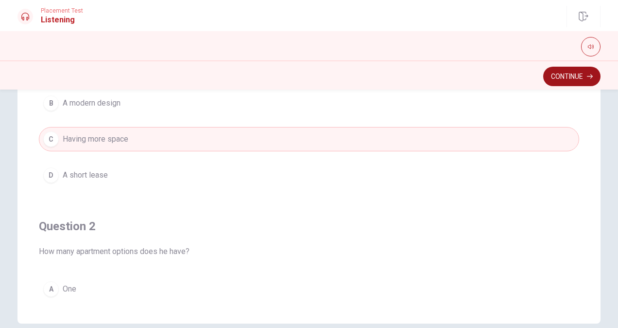
click at [570, 71] on button "Continue" at bounding box center [571, 76] width 57 height 19
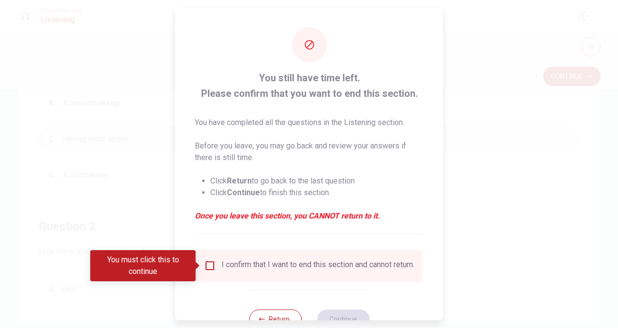
scroll to position [35, 0]
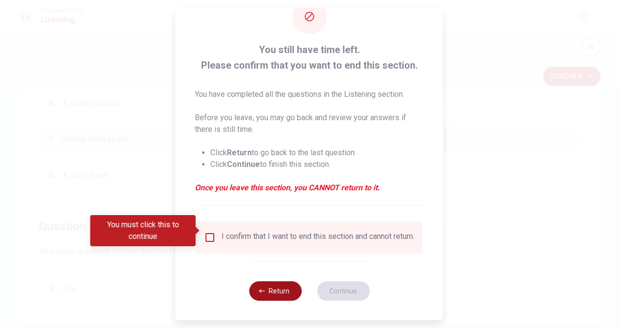
click at [266, 286] on button "Return" at bounding box center [275, 290] width 52 height 19
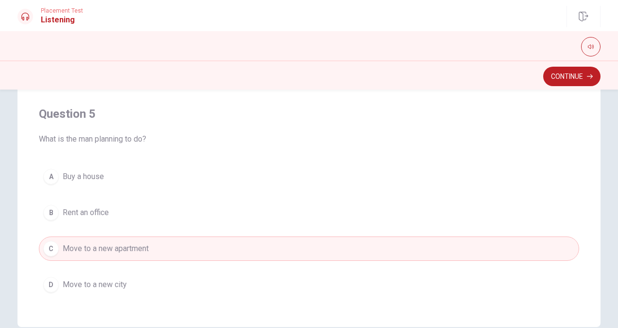
scroll to position [174, 0]
click at [560, 81] on button "Continue" at bounding box center [571, 76] width 57 height 19
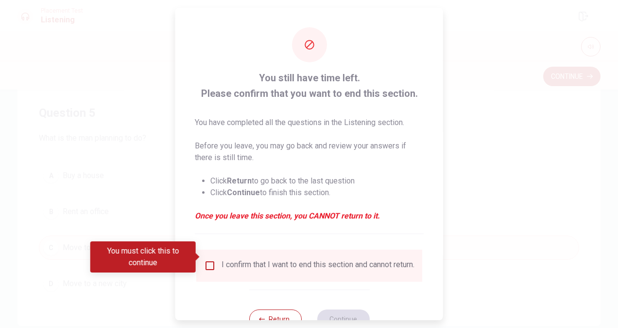
scroll to position [35, 0]
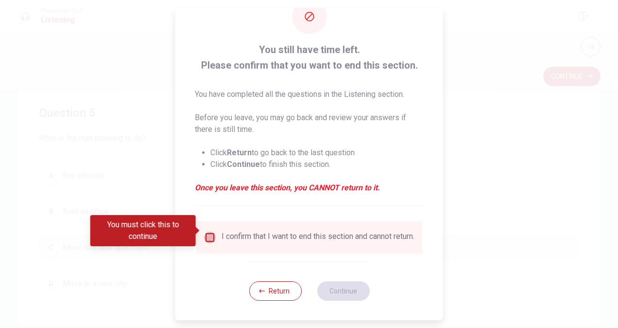
click at [210, 231] on input "You must click this to continue" at bounding box center [210, 237] width 12 height 12
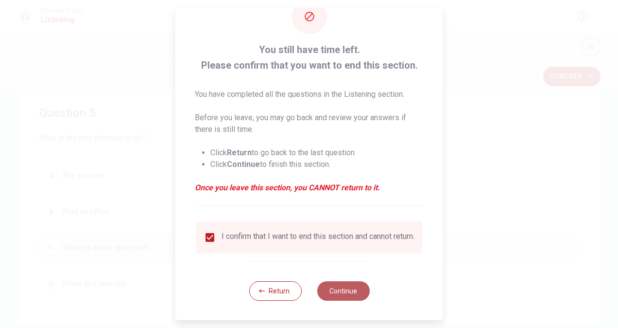
click at [345, 295] on button "Continue" at bounding box center [343, 290] width 52 height 19
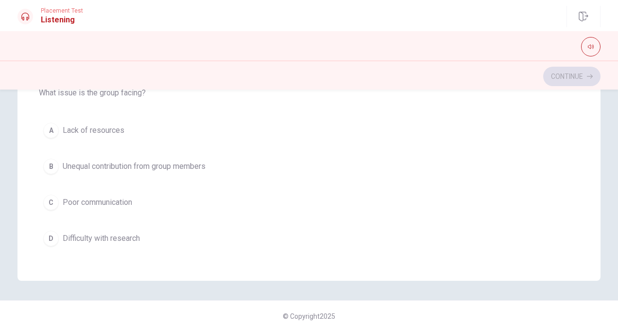
scroll to position [223, 0]
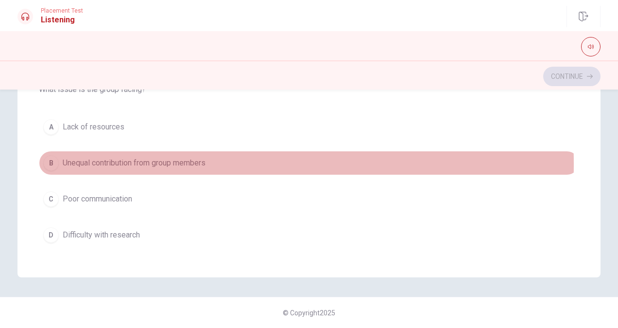
click at [51, 158] on div "B" at bounding box center [51, 163] width 16 height 16
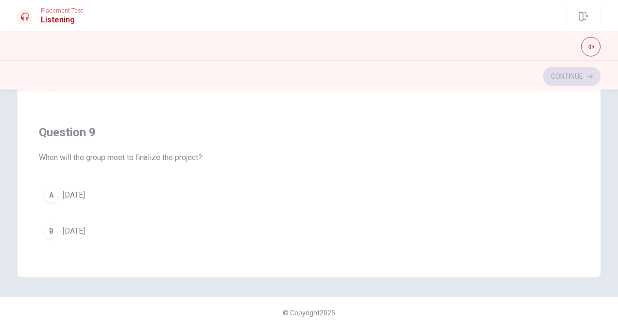
scroll to position [552, 0]
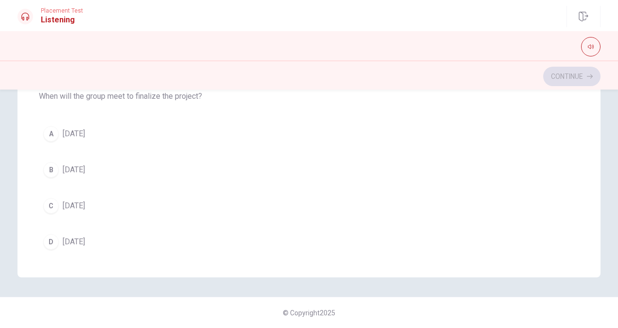
click at [51, 126] on div "A" at bounding box center [51, 134] width 16 height 16
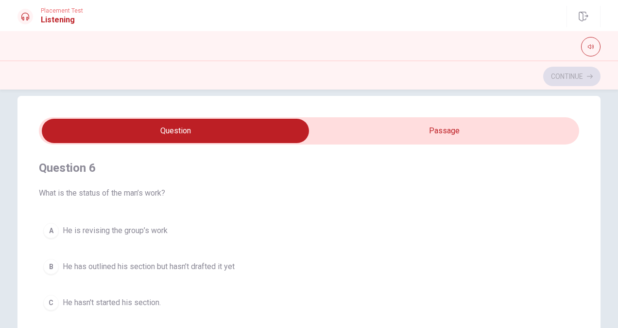
scroll to position [82, 0]
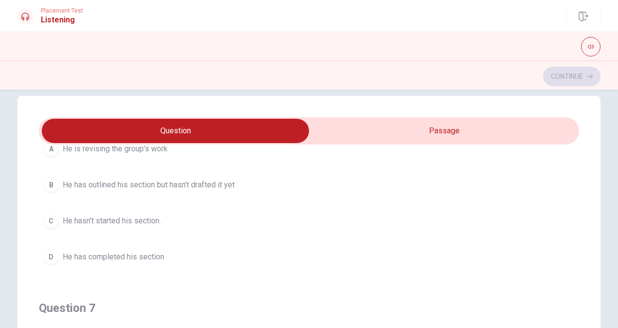
click at [58, 184] on button "B He has outlined his section but hasn’t drafted it yet" at bounding box center [309, 185] width 540 height 24
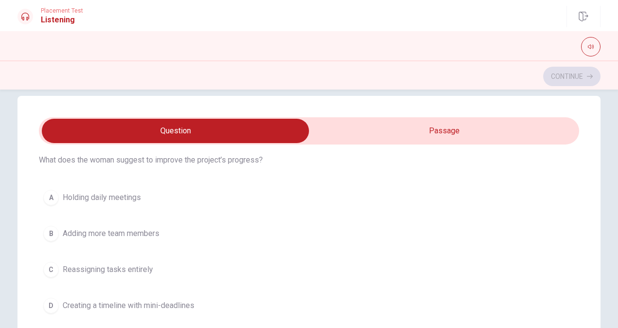
scroll to position [254, 0]
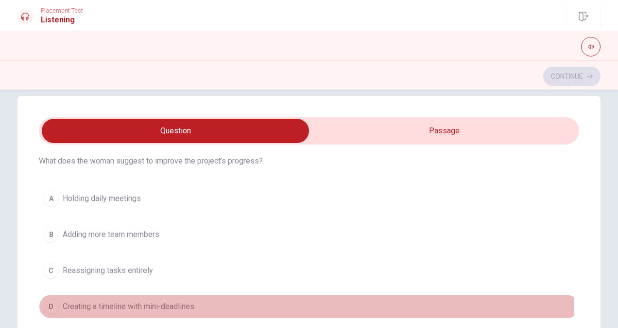
click at [47, 299] on div "D" at bounding box center [51, 306] width 16 height 16
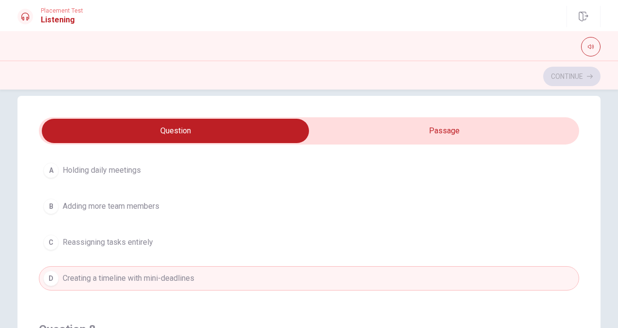
scroll to position [475, 0]
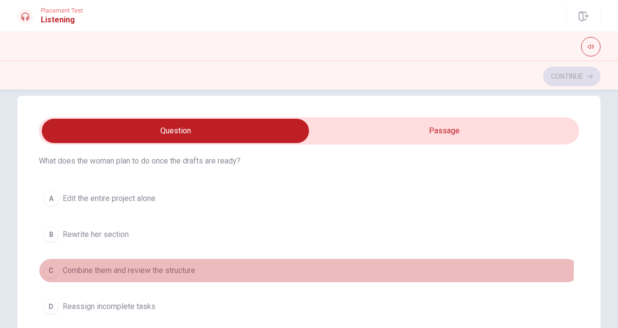
click at [52, 264] on div "C" at bounding box center [51, 270] width 16 height 16
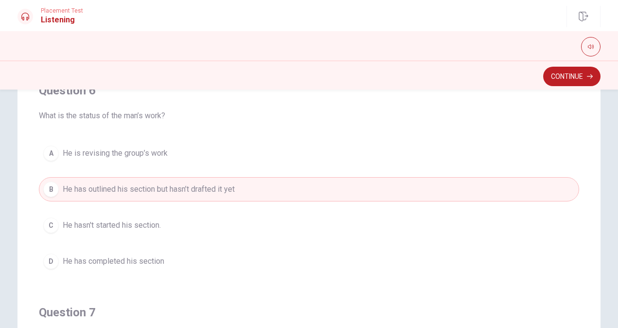
scroll to position [73, 0]
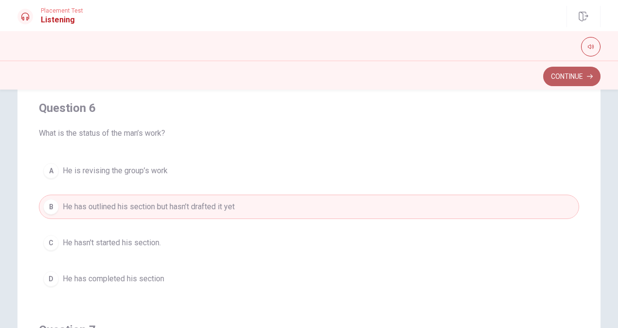
click at [562, 76] on button "Continue" at bounding box center [571, 76] width 57 height 19
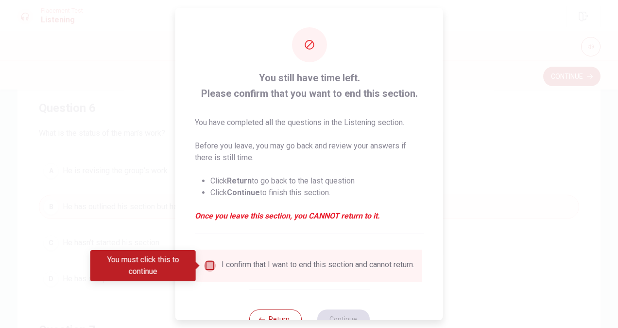
click at [209, 267] on input "You must click this to continue" at bounding box center [210, 266] width 12 height 12
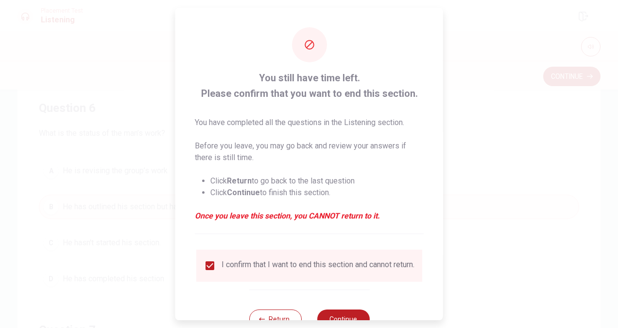
scroll to position [35, 0]
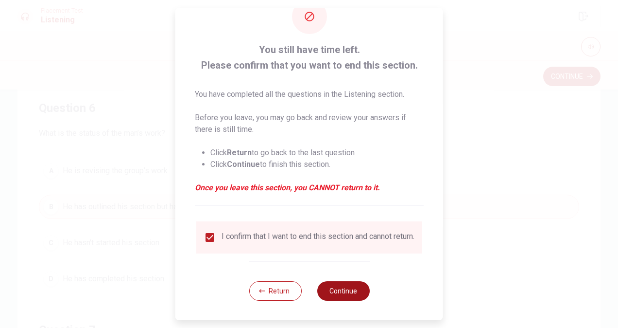
click at [342, 286] on button "Continue" at bounding box center [343, 290] width 52 height 19
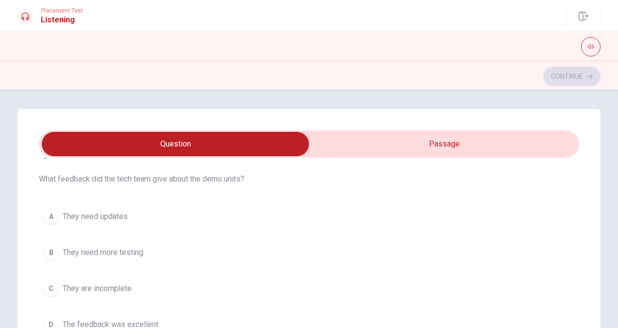
scroll to position [262, 0]
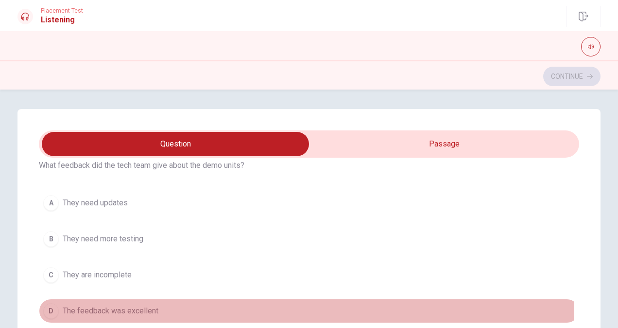
click at [52, 303] on div "D" at bounding box center [51, 311] width 16 height 16
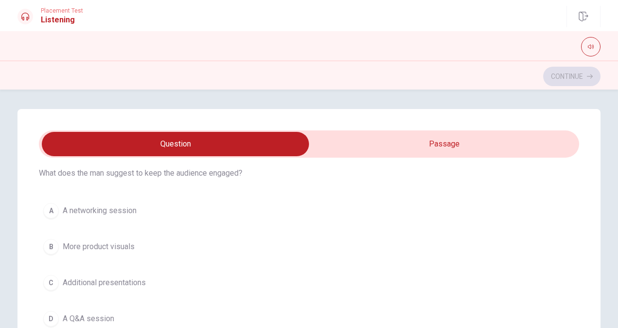
scroll to position [81, 0]
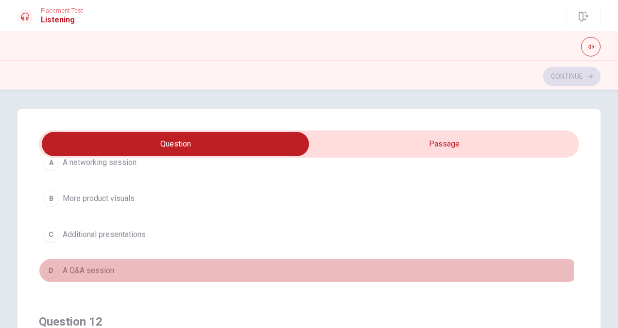
click at [56, 266] on div "D" at bounding box center [51, 270] width 16 height 16
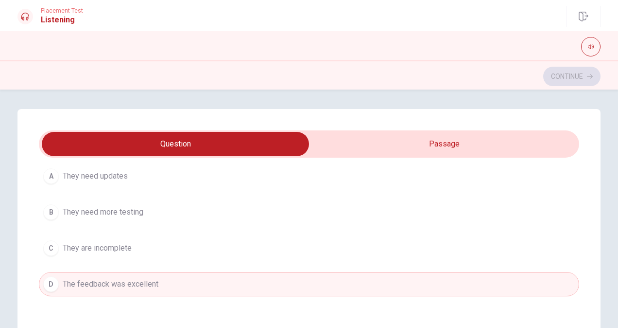
scroll to position [484, 0]
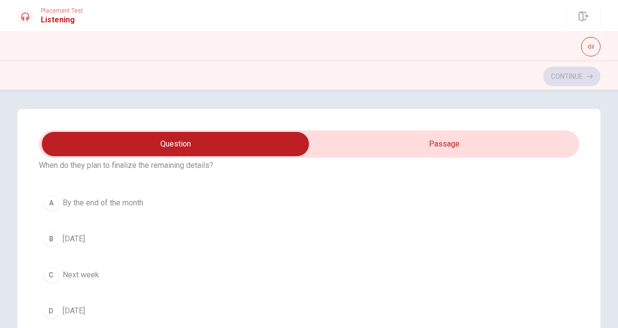
click at [49, 236] on div "B" at bounding box center [51, 239] width 16 height 16
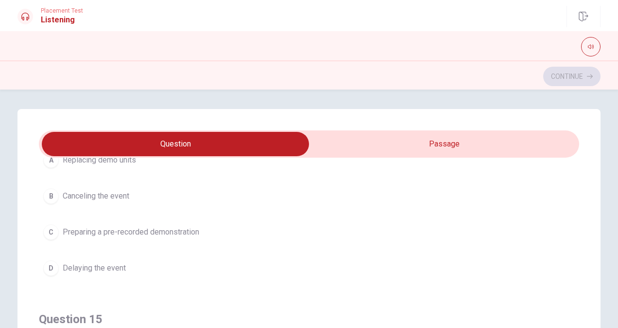
scroll to position [748, 0]
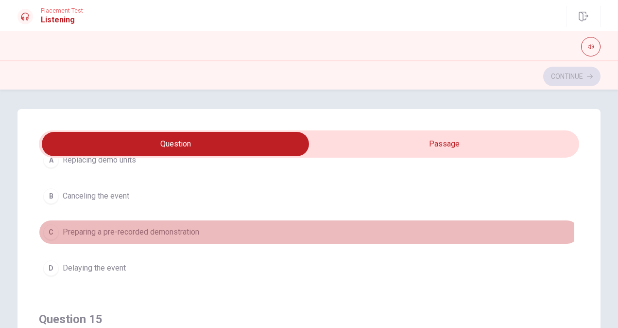
click at [47, 231] on div "C" at bounding box center [51, 232] width 16 height 16
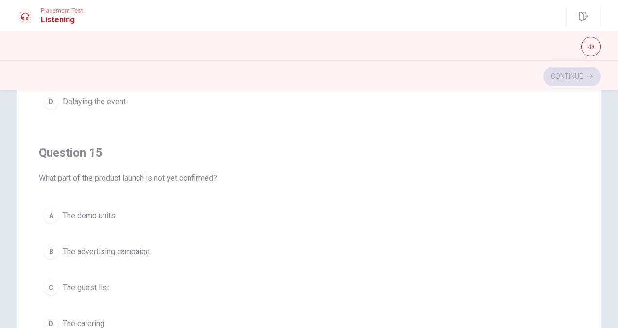
scroll to position [174, 0]
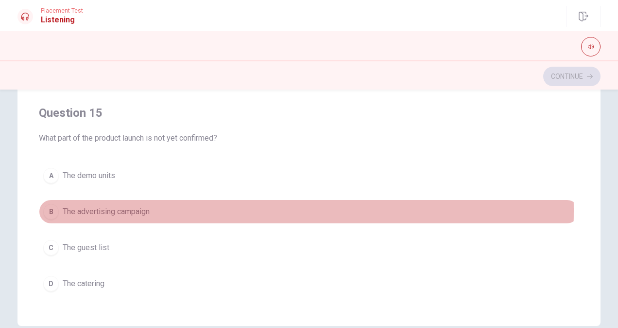
click at [48, 204] on div "B" at bounding box center [51, 212] width 16 height 16
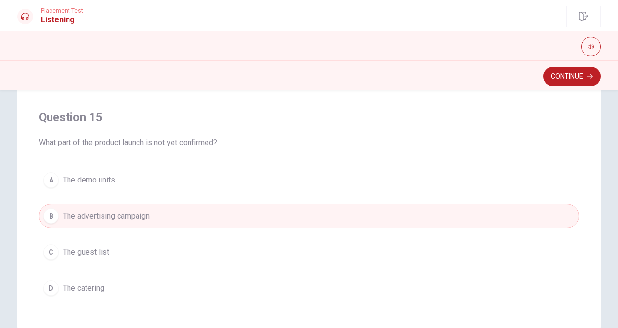
scroll to position [223, 0]
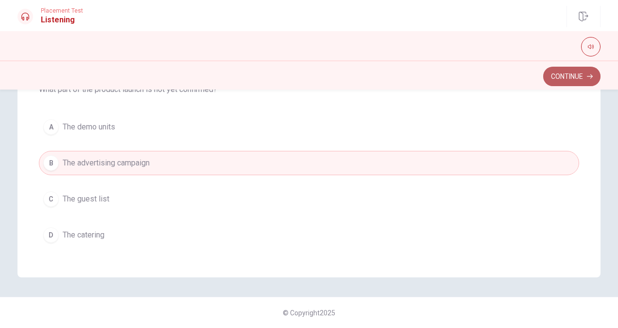
click at [568, 76] on button "Continue" at bounding box center [571, 76] width 57 height 19
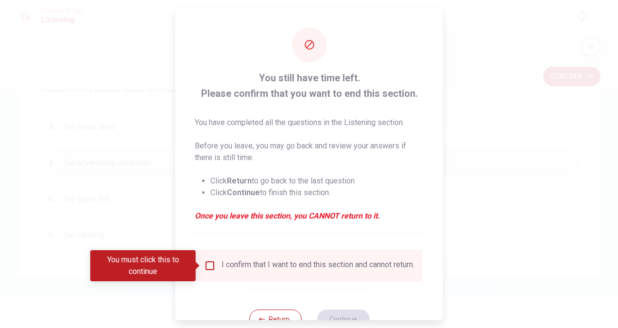
click at [207, 266] on input "You must click this to continue" at bounding box center [210, 266] width 12 height 12
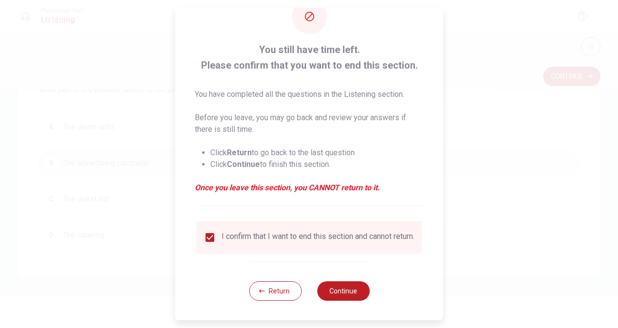
scroll to position [35, 0]
click at [341, 289] on button "Continue" at bounding box center [343, 290] width 52 height 19
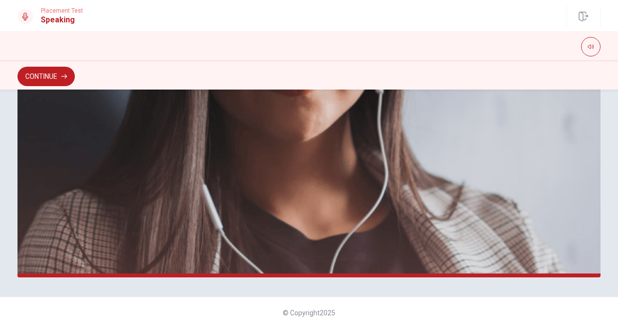
scroll to position [0, 0]
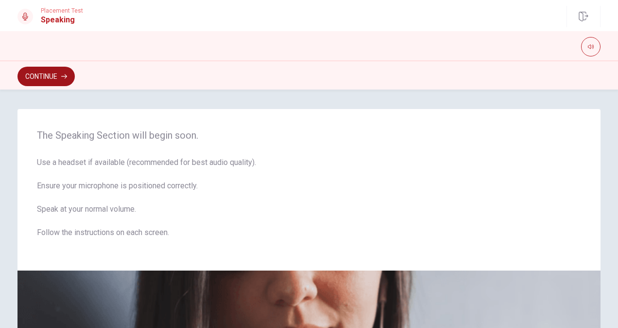
click at [53, 70] on button "Continue" at bounding box center [45, 76] width 57 height 19
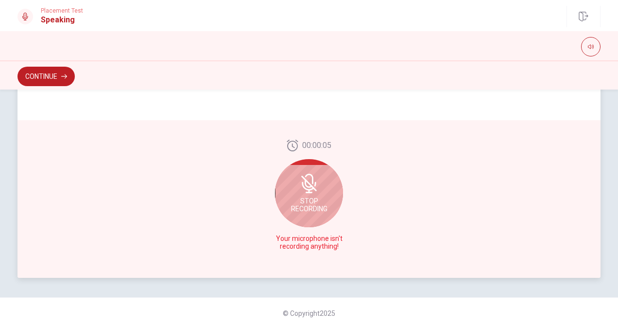
scroll to position [255, 0]
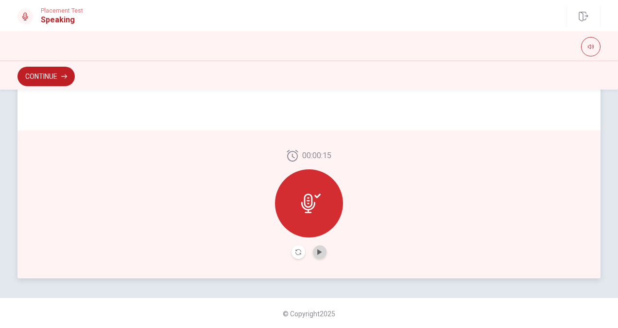
click at [313, 253] on button "Play Audio" at bounding box center [320, 252] width 14 height 14
click at [317, 251] on icon "Pause Audio" at bounding box center [319, 252] width 5 height 6
click at [322, 255] on button "Play Audio" at bounding box center [320, 252] width 14 height 14
click at [385, 257] on div "00:00:15" at bounding box center [308, 204] width 583 height 148
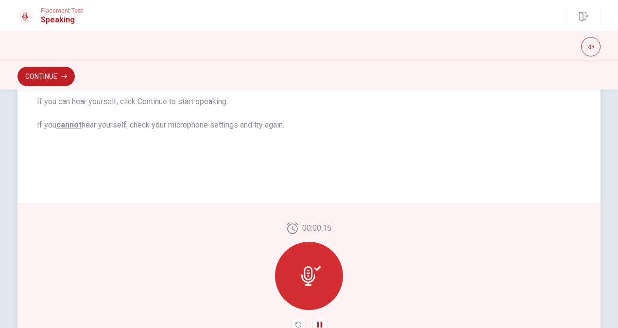
scroll to position [182, 0]
click at [64, 74] on icon "button" at bounding box center [64, 76] width 6 height 6
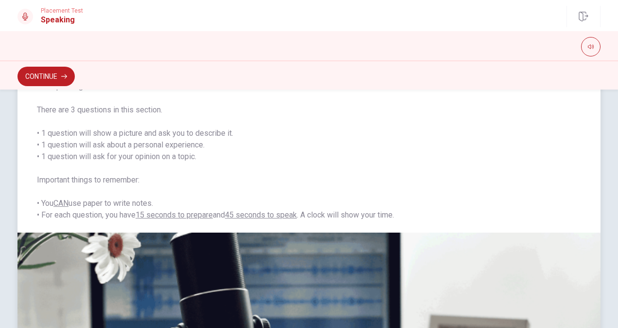
scroll to position [67, 0]
click at [40, 81] on button "Continue" at bounding box center [45, 76] width 57 height 19
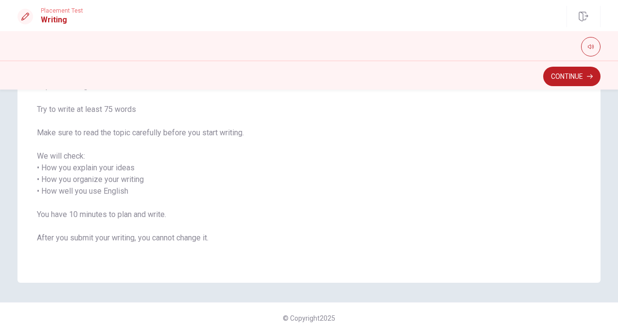
scroll to position [115, 0]
click at [589, 78] on icon "button" at bounding box center [590, 76] width 6 height 6
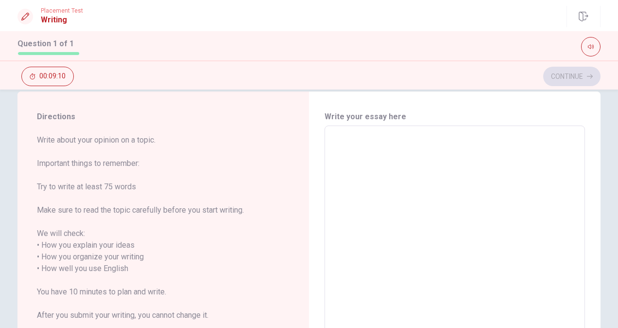
scroll to position [18, 0]
click at [364, 136] on textarea at bounding box center [454, 262] width 247 height 258
type textarea "I"
type textarea "x"
type textarea "I'"
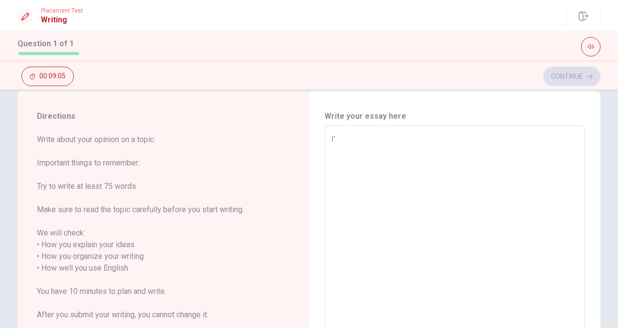
type textarea "x"
type textarea "I'm"
type textarea "x"
type textarea "I'm"
type textarea "x"
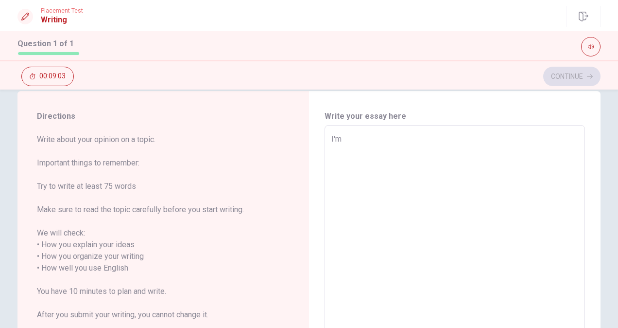
type textarea "I'm e"
type textarea "x"
type textarea "I'm ex"
type textarea "x"
type textarea "I'm exc"
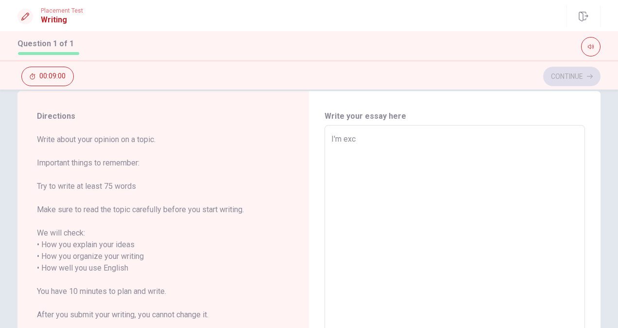
type textarea "x"
type textarea "I'm exci"
type textarea "x"
type textarea "I'm excit"
type textarea "x"
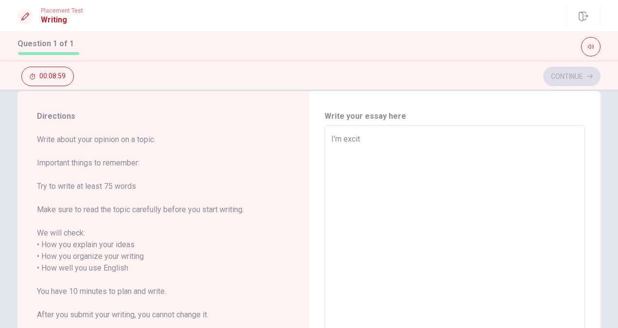
type textarea "I'm exciti"
type textarea "x"
type textarea "I'm excitin"
type textarea "x"
type textarea "I'm exciting"
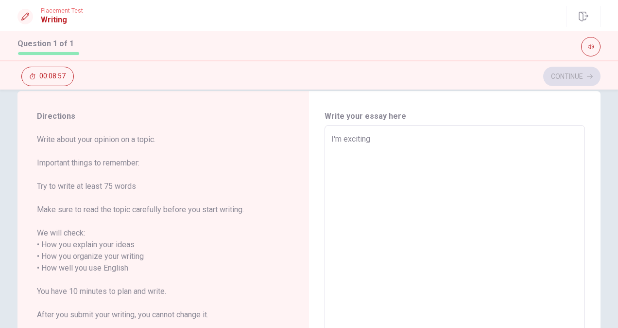
type textarea "x"
type textarea "I'm exciting."
type textarea "x"
type textarea "I'm exciting"
type textarea "x"
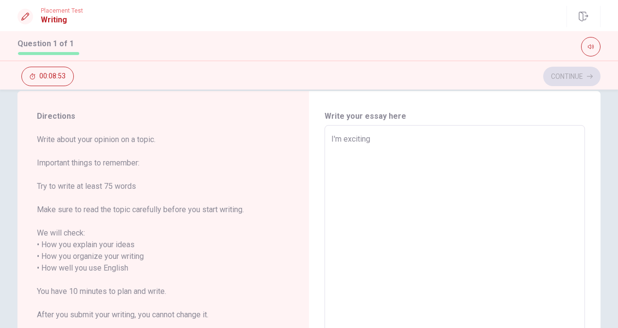
type textarea "I'm exciting,"
type textarea "x"
type textarea "I'm exciting,"
type textarea "x"
type textarea "I'm exciting, b"
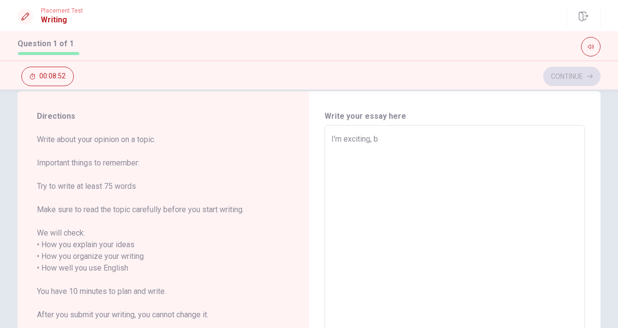
type textarea "x"
type textarea "I'm exciting, be"
type textarea "x"
type textarea "I'm exciting, bec"
type textarea "x"
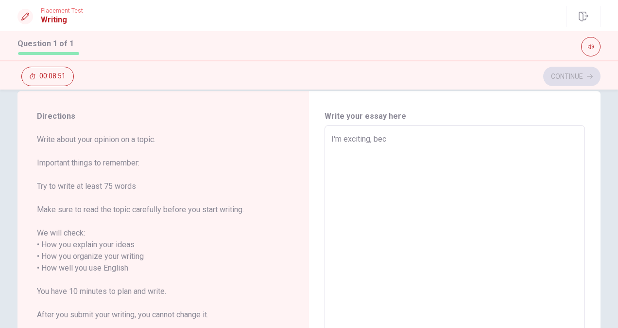
type textarea "I'm exciting, beca"
type textarea "x"
type textarea "I'm exciting, becau"
type textarea "x"
type textarea "I'm exciting, becaus"
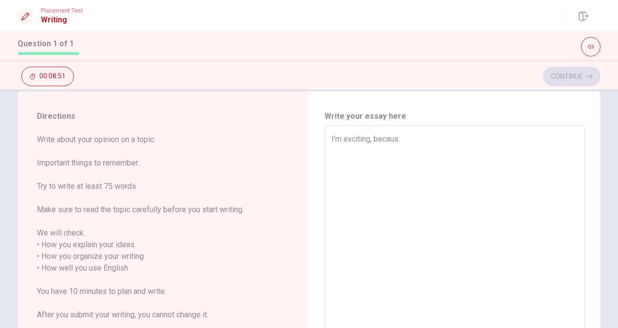
type textarea "x"
type textarea "I'm exciting, because"
type textarea "x"
type textarea "I'm exciting, because"
type textarea "x"
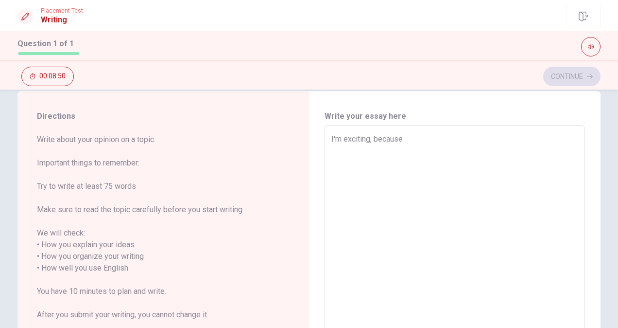
type textarea "I'm exciting, because"
type textarea "x"
type textarea "I'm exciting, because"
type textarea "x"
type textarea "I'm exciting, because i"
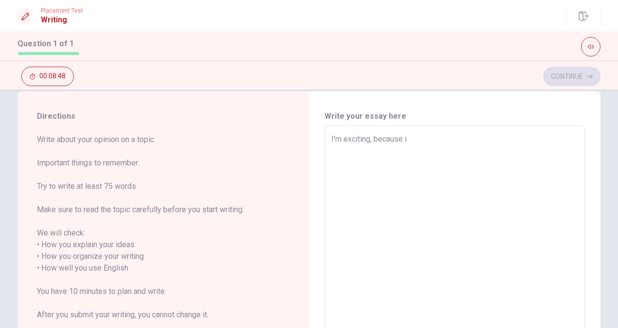
type textarea "x"
type textarea "I'm exciting, because it"
type textarea "x"
type textarea "I'm exciting, because it'"
type textarea "x"
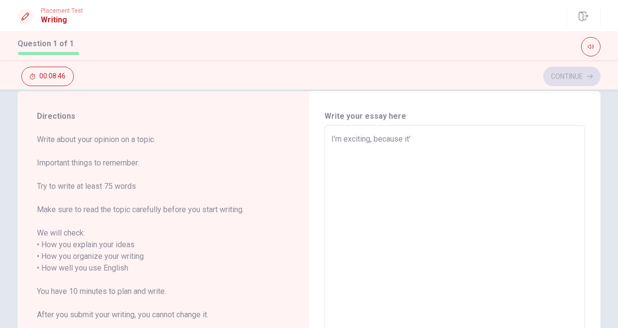
type textarea "I'm exciting, because it's"
type textarea "x"
type textarea "I'm exciting, because it's"
type textarea "x"
type textarea "I'm exciting, because it's a"
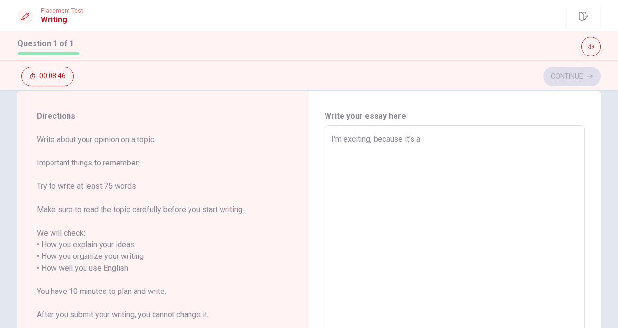
type textarea "x"
type textarea "I'm exciting, because it's a"
type textarea "x"
type textarea "I'm exciting, because it's a g"
type textarea "x"
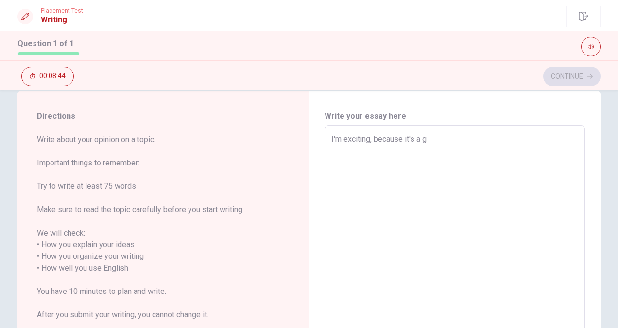
type textarea "I'm exciting, because it's a go"
type textarea "x"
type textarea "I'm exciting, because it's a goo"
type textarea "x"
type textarea "I'm exciting, because it's a good"
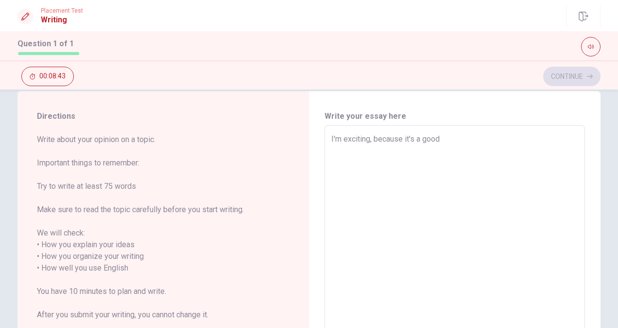
type textarea "x"
type textarea "I'm exciting, because it's a good"
type textarea "x"
type textarea "I'm exciting, because it's a good c"
type textarea "x"
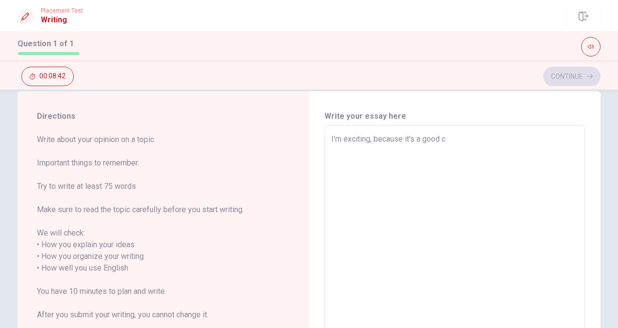
type textarea "I'm exciting, because it's a good ch"
type textarea "x"
type textarea "I'm exciting, because it's a good cha"
type textarea "x"
type textarea "I'm exciting, because it's a good chan"
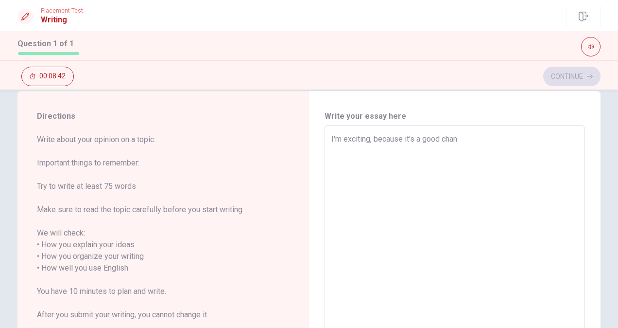
type textarea "x"
type textarea "I'm exciting, because it's a good chanc"
type textarea "x"
type textarea "I'm exciting, because it's a good chance"
type textarea "x"
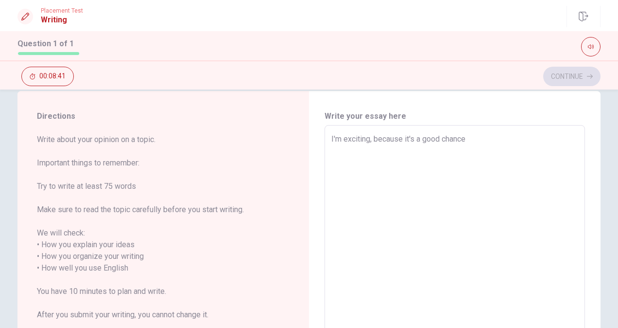
type textarea "I'm exciting, because it's a good chance"
type textarea "x"
type textarea "I'm exciting, because it's a good chance f"
type textarea "x"
type textarea "I'm exciting, because it's a good chance fo"
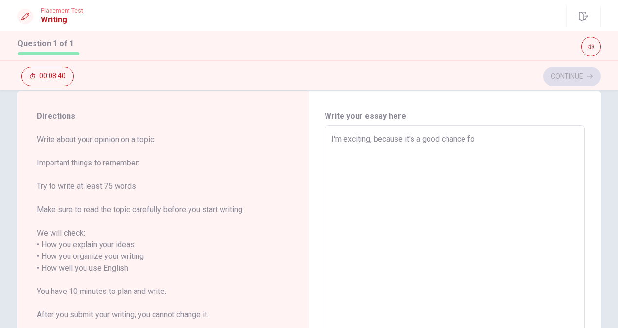
type textarea "x"
type textarea "I'm exciting, because it's a good chance for"
type textarea "x"
type textarea "I'm exciting, because it's a good chance for"
type textarea "x"
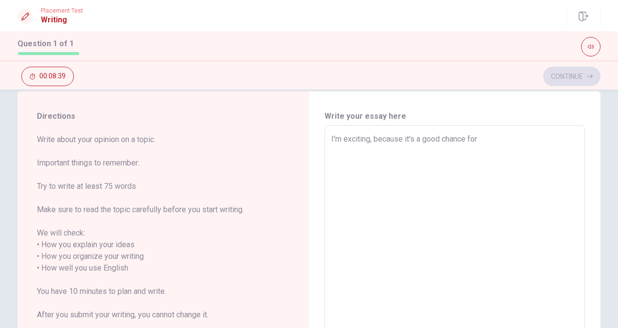
type textarea "I'm exciting, because it's a good chance for m"
type textarea "x"
type textarea "I'm exciting, because it's a good chance for me"
type textarea "x"
type textarea "I'm exciting, because it's a good chance for me"
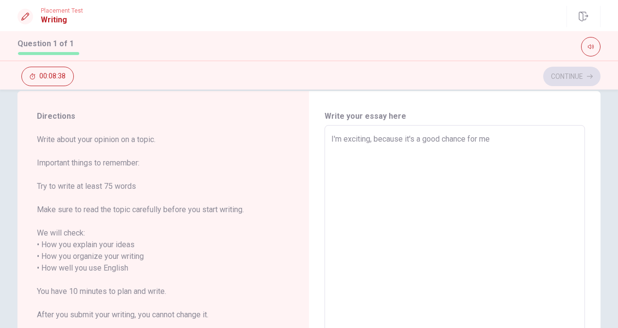
type textarea "x"
type textarea "I'm exciting, because it's a good chance for me t"
type textarea "x"
type textarea "I'm exciting, because it's a good chance for me to"
type textarea "x"
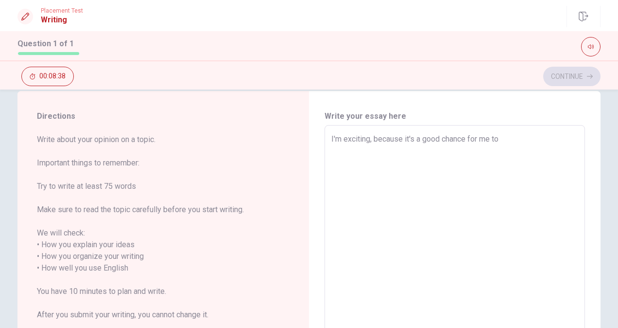
type textarea "I'm exciting, because it's a good chance for me to"
type textarea "x"
type textarea "I'm exciting, because it's a good chance for me to g"
type textarea "x"
type textarea "I'm exciting, because it's a good chance for me to gr"
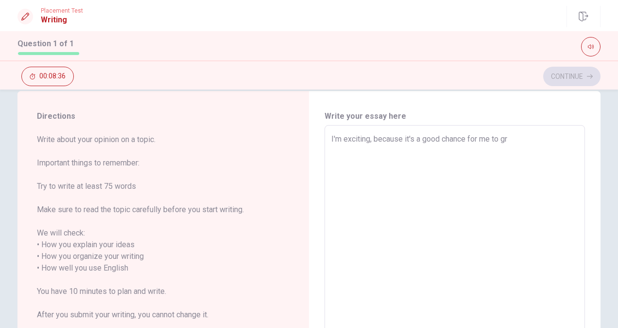
type textarea "x"
type textarea "I'm exciting, because it's a good chance for me to gro"
type textarea "x"
type textarea "I'm exciting, because it's a good chance for me to grow"
type textarea "x"
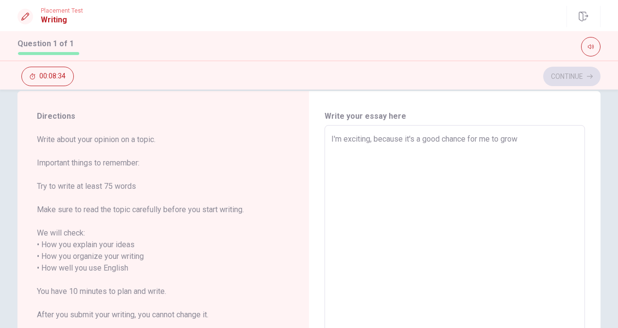
type textarea "I'm exciting, because it's a good chance for me to grow."
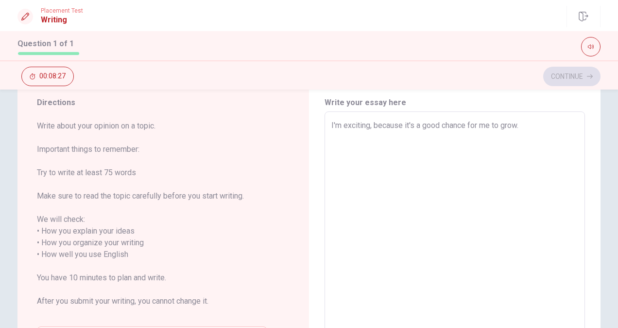
scroll to position [0, 0]
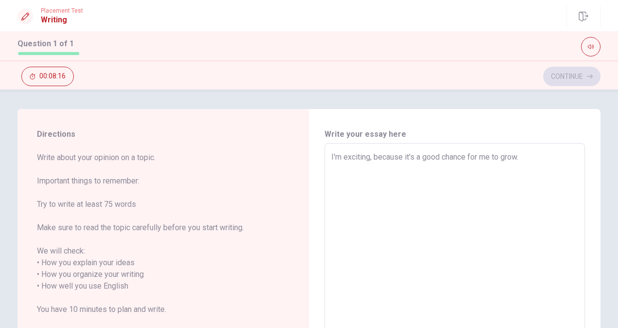
click at [402, 157] on textarea "I'm exciting, because it's a good chance for me to grow." at bounding box center [454, 280] width 247 height 258
type textarea "x"
type textarea "I'm exciting, because [PERSON_NAME]'s a good chance for me to grow."
type textarea "x"
type textarea "I'm exciting, because I it's a good chance for me to grow."
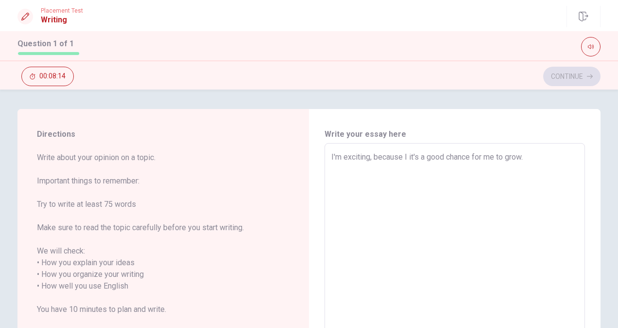
type textarea "x"
type textarea "I'm exciting, because I cit's a good chance for me to grow."
type textarea "x"
type textarea "I'm exciting, because I cait's a good chance for me to grow."
type textarea "x"
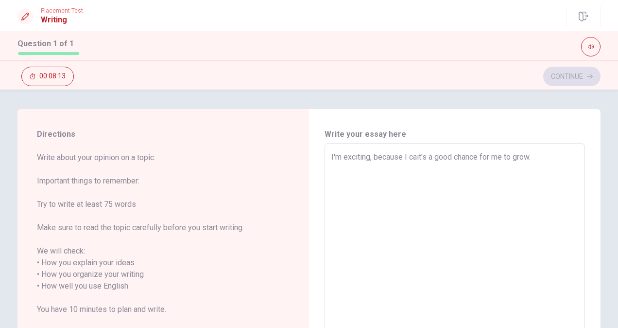
type textarea "I'm exciting, because I canit's a good chance for me to grow."
type textarea "x"
type textarea "I'm exciting, because I can it's a good chance for me to grow."
type textarea "x"
type textarea "I'm exciting, because I can sit's a good chance for me to grow."
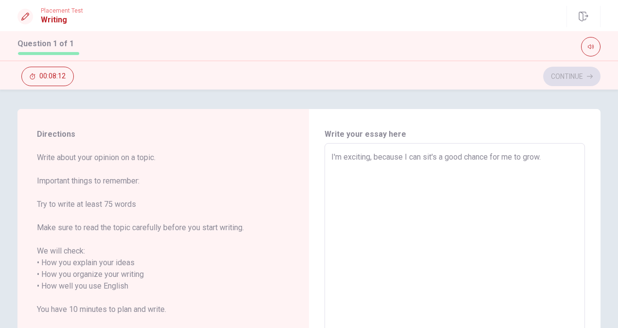
type textarea "x"
type textarea "I'm exciting, because I can seit's a good chance for me to grow."
type textarea "x"
type textarea "I'm exciting, because I can seeit's a good chance for me to grow."
type textarea "x"
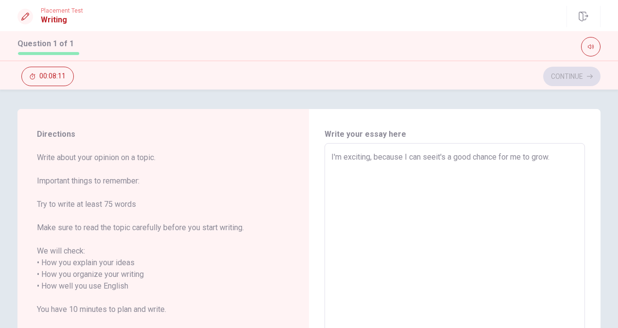
type textarea "I'm exciting, because I can see it's a good chance for me to grow."
type textarea "x"
type textarea "I'm exciting, because I can see ait's a good chance for me to grow."
type textarea "x"
type textarea "I'm exciting, because I can see it's a good chance for me to grow."
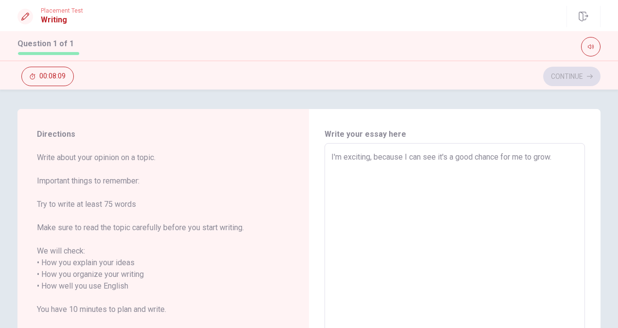
type textarea "x"
type textarea "I'm exciting, because I can see ait's a good chance for me to grow."
type textarea "x"
type textarea "I'm exciting, because I can see it's a good chance for me to grow."
type textarea "x"
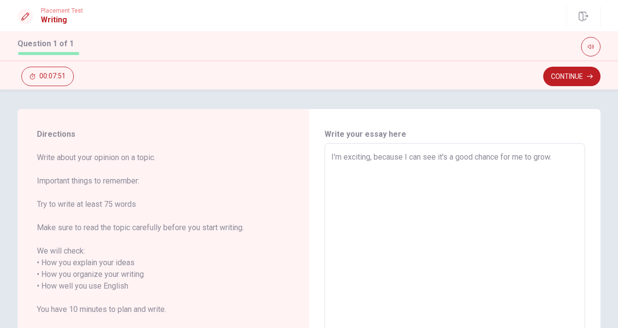
type textarea "I'm exciting, because I can see mit's a good chance for me to grow."
type textarea "x"
type textarea "I'm exciting, because I can see mait's a good chance for me to grow."
type textarea "x"
type textarea "I'm exciting, because I can see manit's a good chance for me to grow."
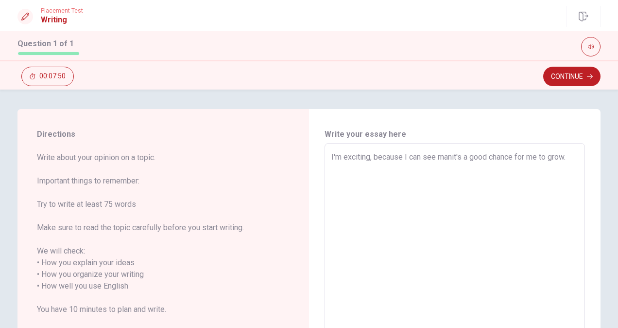
type textarea "x"
type textarea "I'm exciting, because I can see manyit's a good chance for me to grow."
type textarea "x"
type textarea "I'm exciting, because I can see many it's a good chance for me to grow."
type textarea "x"
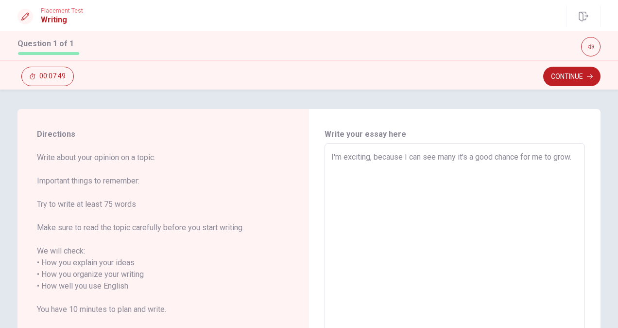
type textarea "I'm exciting, because I can see many pit's a good chance for me to grow."
type textarea "x"
type textarea "I'm exciting, because I can see many peit's a good chance for me to grow."
type textarea "x"
type textarea "I'm exciting, because I can see many peoit's a good chance for me to grow."
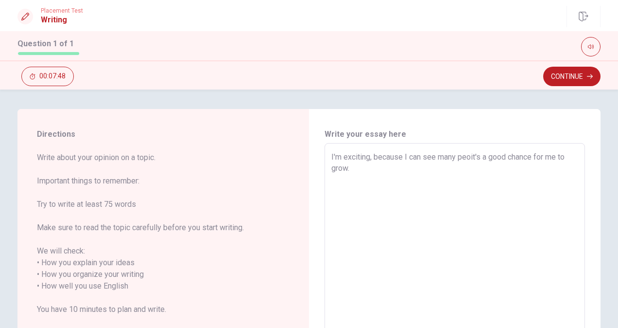
type textarea "x"
type textarea "I'm exciting, because I can see many peopit's a good chance for me to grow."
type textarea "x"
type textarea "I'm exciting, because I can see many peoplit's a good chance for me to grow."
type textarea "x"
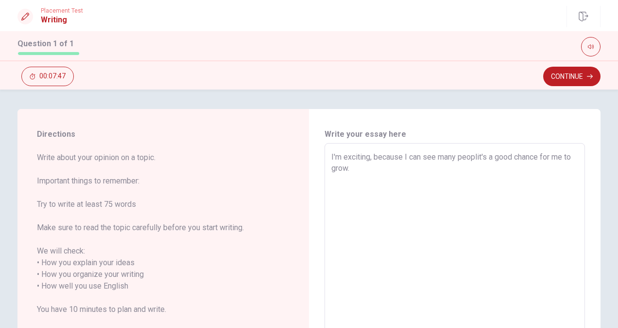
type textarea "I'm exciting, because I can see many peopleit's a good chance for me to grow."
type textarea "x"
type textarea "I'm exciting, because I can see many people it's a good chance for me to grow."
type textarea "x"
type textarea "I'm exciting, because I can see many people wit's a good chance for me to grow."
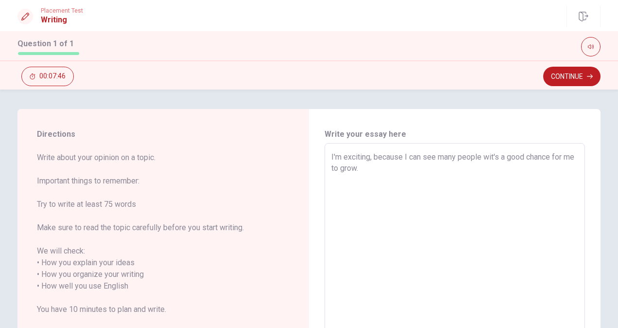
type textarea "x"
type textarea "I'm exciting, because I can see many people whit's a good chance for me to grow."
type textarea "x"
type textarea "I'm exciting, because I can see many people whoit's a good chance for me to gro…"
type textarea "x"
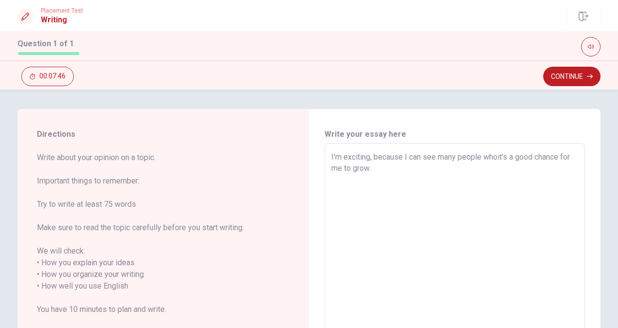
type textarea "I'm exciting, because I can see many people who it's a good chance for me to gr…"
type textarea "x"
type textarea "I'm exciting, because I can see many people who ait's a good chance for me to g…"
type textarea "x"
type textarea "I'm exciting, because I can see many people who arit's a good chance for me to …"
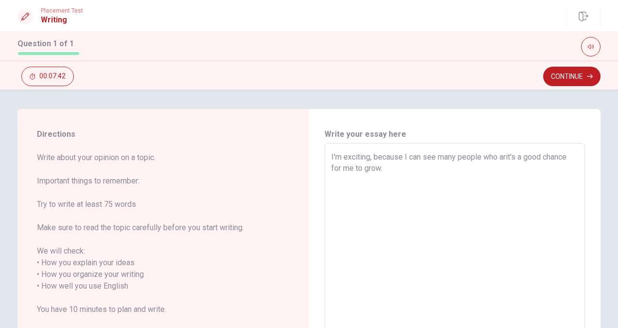
type textarea "x"
type textarea "I'm exciting, because I can see many people who areit's a good chance for me to…"
type textarea "x"
type textarea "I'm exciting, because I can see many people who are it's a good chance for me t…"
type textarea "x"
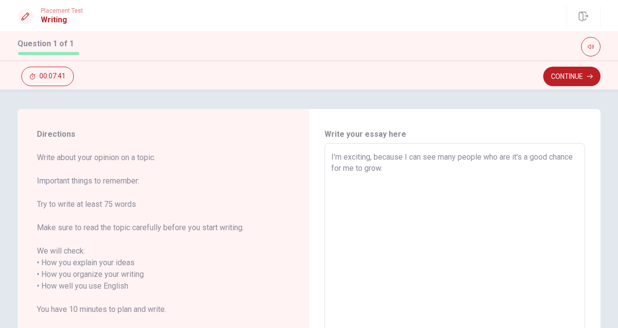
type textarea "I'm exciting, because I can see many people who are nit's a good chance for me …"
click at [467, 175] on textarea "I'm exciting, because I can see many people who have diit's a good chance for m…" at bounding box center [454, 280] width 247 height 258
click at [523, 157] on textarea "I'm exciting, because I can see many people who have diit's a good chance for m…" at bounding box center [454, 280] width 247 height 258
click at [543, 160] on textarea "I'm exciting, because I can see many people who have different values it's a go…" at bounding box center [454, 280] width 247 height 258
click at [545, 160] on textarea "I'm exciting, because I can see many people who have different values it's a go…" at bounding box center [454, 280] width 247 height 258
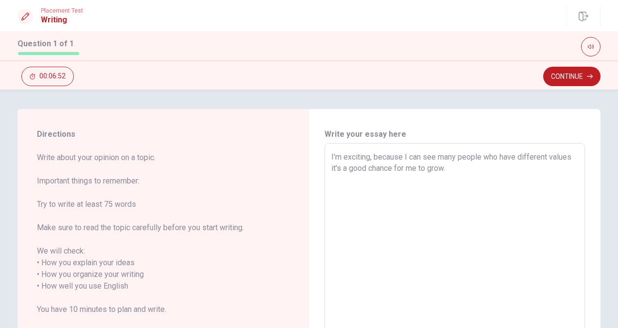
click at [577, 164] on div "I'm exciting, because I can see many people who have different values it's a go…" at bounding box center [455, 280] width 260 height 274
click at [568, 157] on textarea "I'm exciting, because I can see many people who have different values it's a go…" at bounding box center [454, 280] width 247 height 258
click at [451, 183] on textarea "I'm exciting, because I can see many people who have different values. It's int…" at bounding box center [454, 280] width 247 height 258
click at [493, 176] on textarea "I'm exciting, because I can see many people who have different values. It's int…" at bounding box center [454, 280] width 247 height 258
click at [542, 165] on textarea "I'm exciting, because I can see many people who have different values. It's int…" at bounding box center [454, 280] width 247 height 258
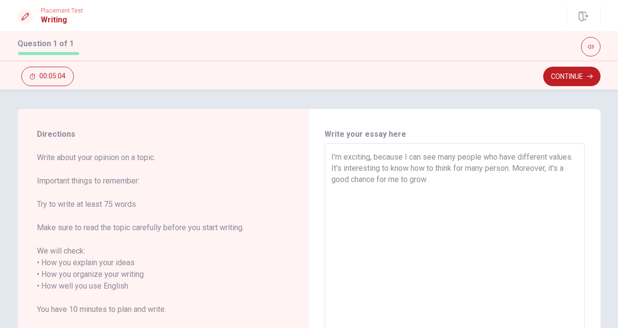
click at [470, 185] on textarea "I'm exciting, because I can see many people who have different values. It's int…" at bounding box center [454, 280] width 247 height 258
click at [486, 178] on textarea "I'm exciting, because I can see many people who have different values. It's int…" at bounding box center [454, 280] width 247 height 258
click at [406, 176] on textarea "I'm exciting, because I can see many people who have different values. It's int…" at bounding box center [454, 280] width 247 height 258
click at [511, 191] on textarea "I'm exciting, because I can see many people who have different values. It's int…" at bounding box center [454, 280] width 247 height 258
click at [384, 191] on textarea "I'm exciting, because I can see many people who have different values. It's int…" at bounding box center [454, 280] width 247 height 258
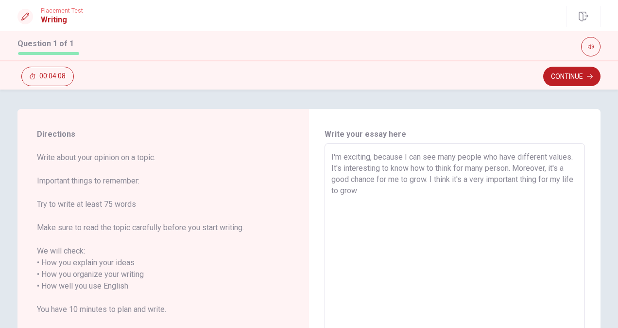
click at [450, 196] on textarea "I'm exciting, because I can see many people who have different values. It's int…" at bounding box center [454, 280] width 247 height 258
click at [412, 195] on textarea "I'm exciting, because I can see many people who have different values. It's int…" at bounding box center [454, 280] width 247 height 258
click at [417, 191] on textarea "I'm exciting, because I can see many people who have different values. It's int…" at bounding box center [454, 280] width 247 height 258
click at [418, 191] on textarea "I'm exciting, because I can see many people who have different values. It's int…" at bounding box center [454, 280] width 247 height 258
click at [468, 198] on textarea "I'm exciting, because I can see many people who have different values. It's int…" at bounding box center [454, 280] width 247 height 258
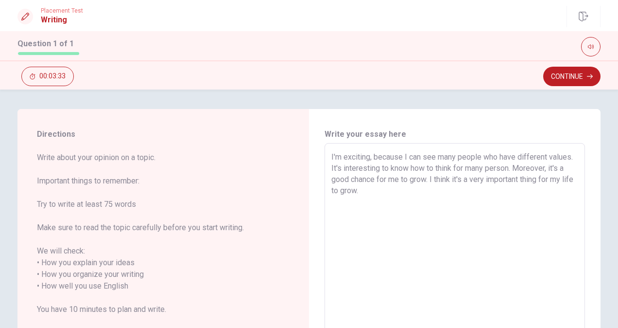
click at [548, 168] on textarea "I'm exciting, because I can see many people who have different values. It's int…" at bounding box center [454, 280] width 247 height 258
drag, startPoint x: 367, startPoint y: 156, endPoint x: 330, endPoint y: 156, distance: 36.9
click at [367, 156] on textarea "I'm exciting, because I can see many people who have different values. It's int…" at bounding box center [454, 280] width 247 height 258
click at [335, 154] on textarea "I'm exciting, because I can see many people who have different values. It's int…" at bounding box center [454, 280] width 247 height 258
click at [342, 156] on textarea "I'm exciting, because I can see many people who have different values. It's int…" at bounding box center [454, 280] width 247 height 258
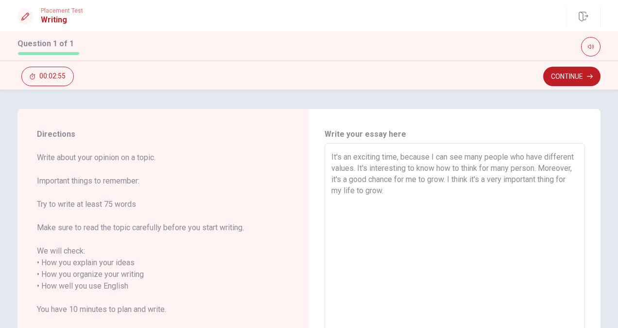
click at [569, 164] on textarea "It's an exciting time, because I can see many people who have different values.…" at bounding box center [454, 280] width 247 height 258
drag, startPoint x: 572, startPoint y: 194, endPoint x: 564, endPoint y: 195, distance: 8.3
click at [567, 194] on textarea "It's an exciting time, because I can see many people who have different values.…" at bounding box center [454, 280] width 247 height 258
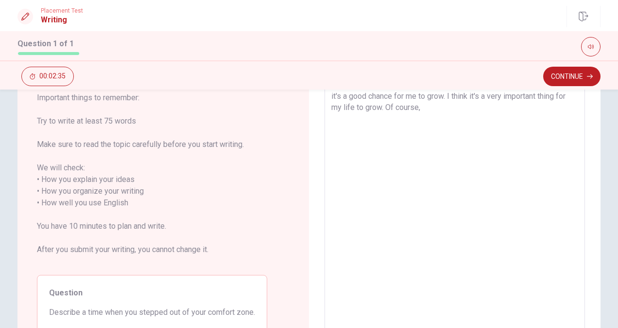
scroll to position [84, 0]
drag, startPoint x: 79, startPoint y: 312, endPoint x: 235, endPoint y: 310, distance: 156.5
click at [246, 315] on span "Describe a time when you stepped out of your comfort zone." at bounding box center [152, 312] width 206 height 12
click at [482, 107] on textarea "It's an exciting time, because I can see many people who have different values.…" at bounding box center [454, 197] width 247 height 258
click at [498, 114] on textarea "It's an exciting time, because I can see many people who have different values.…" at bounding box center [454, 197] width 247 height 258
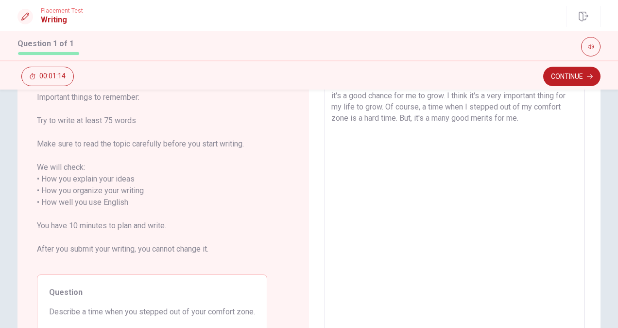
click at [513, 128] on textarea "It's an exciting time, because I can see many people who have different values.…" at bounding box center [454, 197] width 247 height 258
click at [483, 137] on textarea "It's an exciting time, because I can see many people who have different values.…" at bounding box center [454, 197] width 247 height 258
drag, startPoint x: 515, startPoint y: 116, endPoint x: 499, endPoint y: 118, distance: 16.2
click at [499, 118] on textarea "It's an exciting time, because I can see many people who have different values.…" at bounding box center [454, 197] width 247 height 258
click at [497, 119] on textarea "It's an exciting time, because I can see many people who have different values.…" at bounding box center [454, 197] width 247 height 258
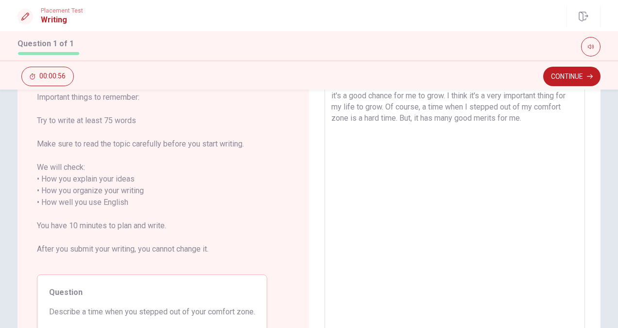
click at [516, 114] on textarea "It's an exciting time, because I can see many people who have different values.…" at bounding box center [454, 197] width 247 height 258
click at [452, 119] on textarea "It's an exciting time, because I can see many people who have different values.…" at bounding box center [454, 197] width 247 height 258
click at [443, 132] on textarea "It's an exciting time, because I can see many people who have different values.…" at bounding box center [454, 197] width 247 height 258
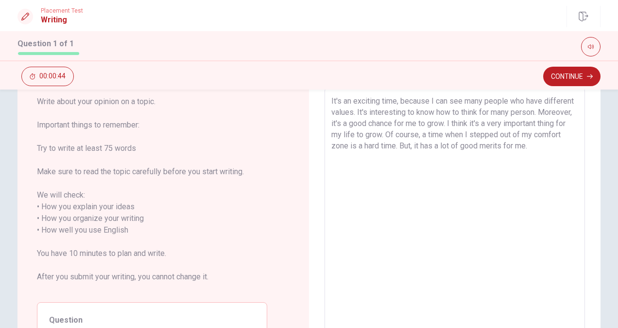
scroll to position [57, 0]
click at [443, 133] on textarea "It's an exciting time, because I can see many people who have different values.…" at bounding box center [454, 223] width 247 height 258
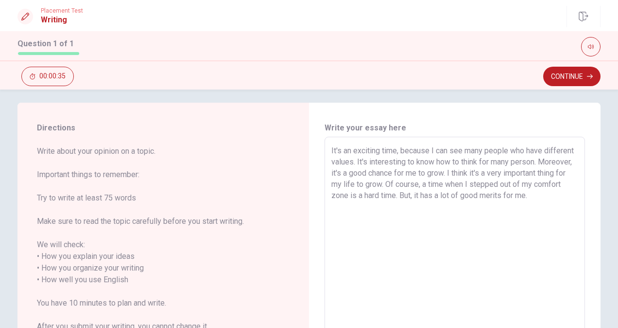
scroll to position [6, 0]
click at [377, 204] on textarea "It's an exciting time, because I can see many people who have different values.…" at bounding box center [454, 274] width 247 height 258
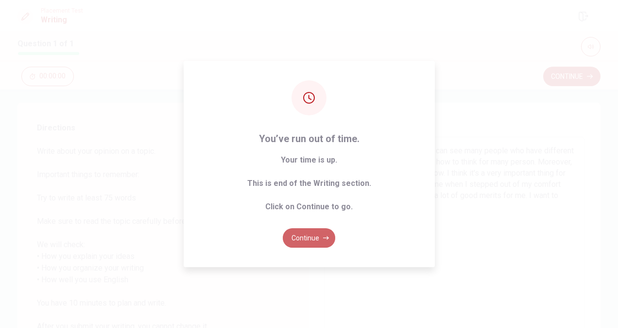
click at [303, 243] on button "Continue" at bounding box center [309, 237] width 52 height 19
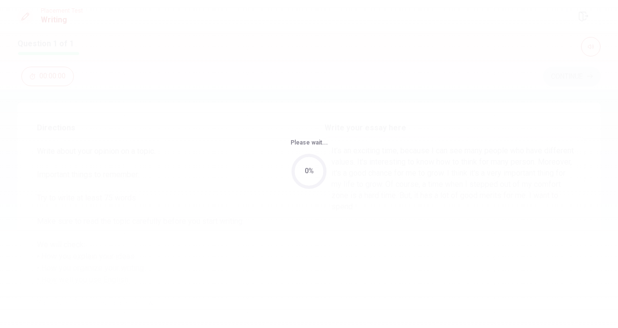
scroll to position [0, 0]
